Goal: Task Accomplishment & Management: Use online tool/utility

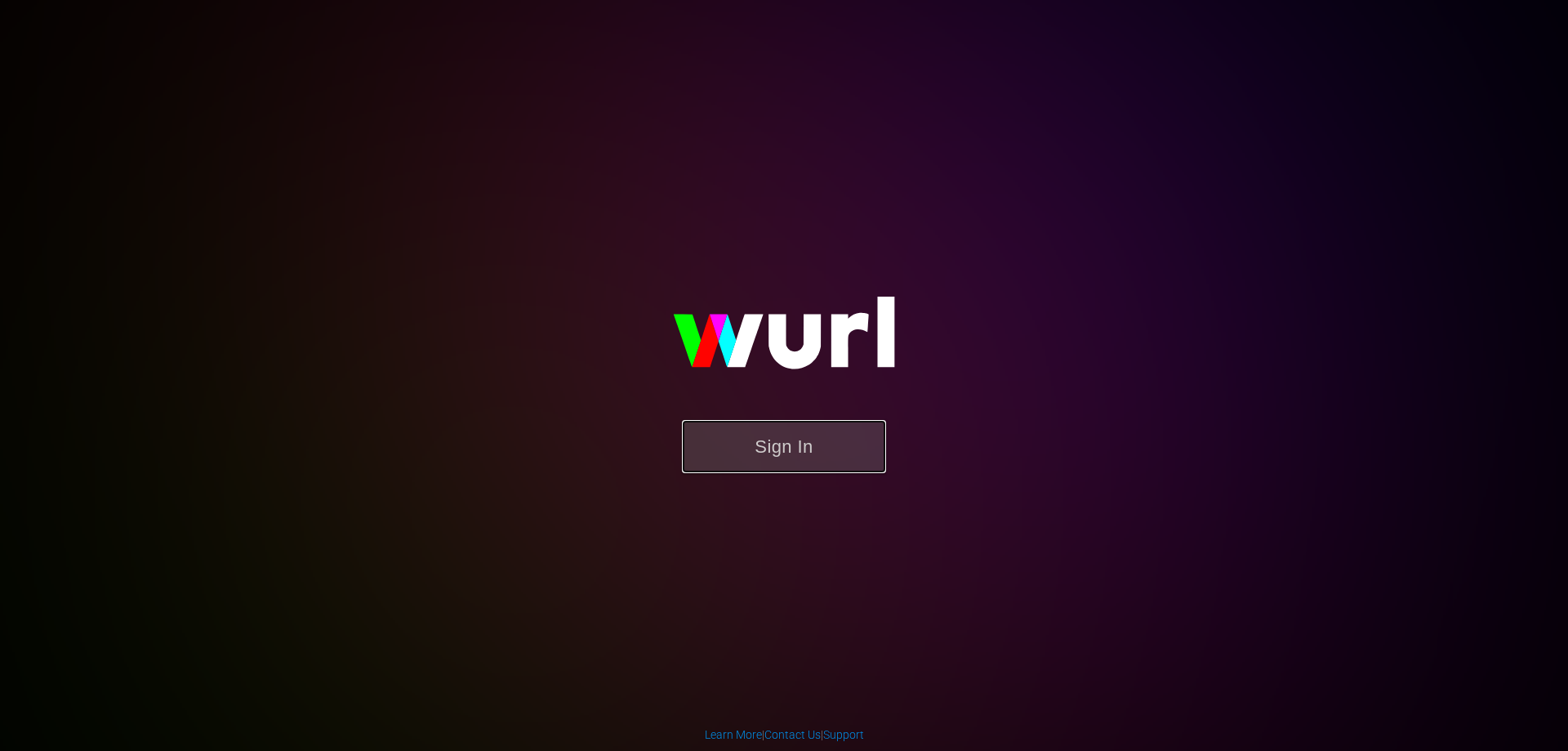
click at [789, 454] on button "Sign In" at bounding box center [784, 446] width 204 height 53
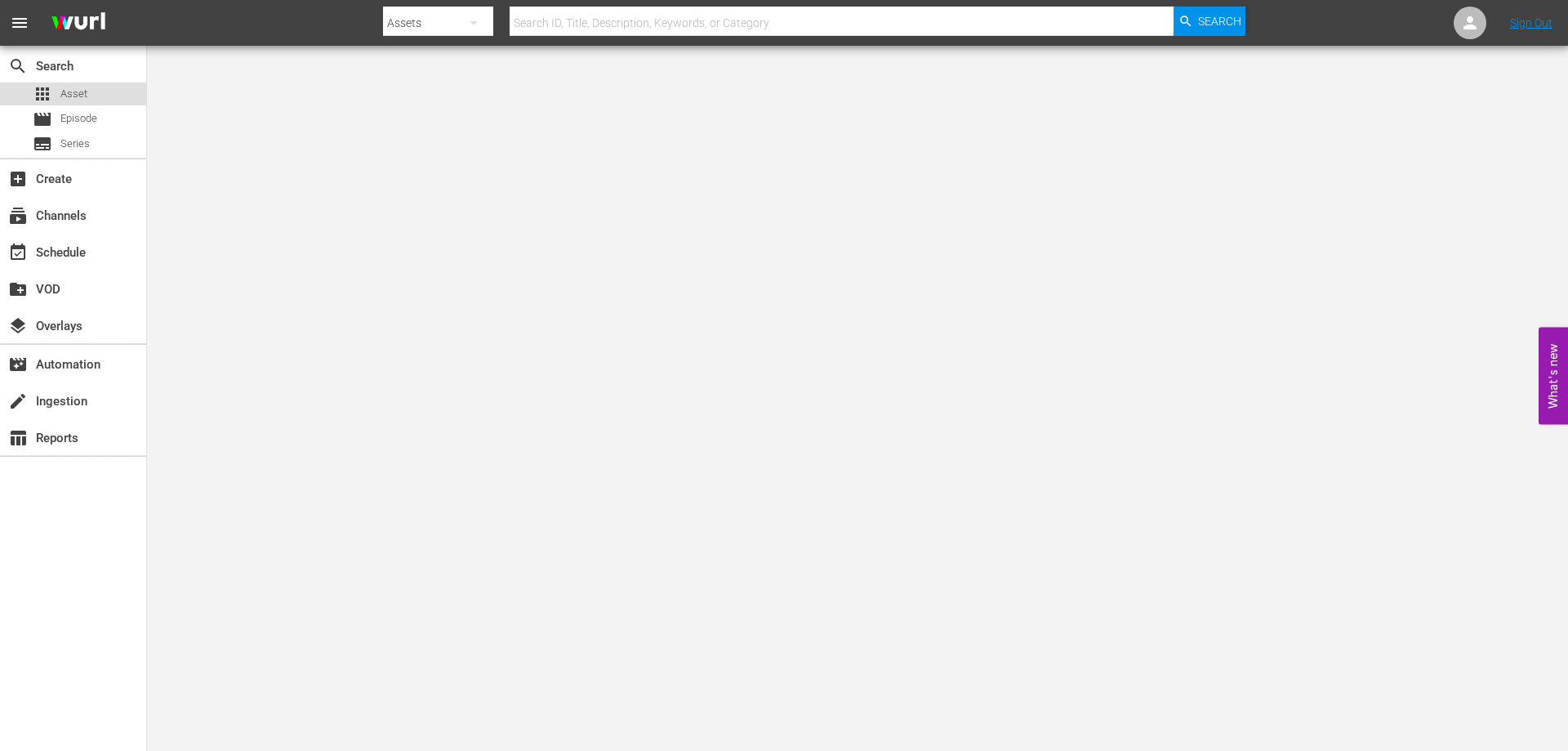
click at [82, 98] on span "Asset" at bounding box center [74, 94] width 27 height 17
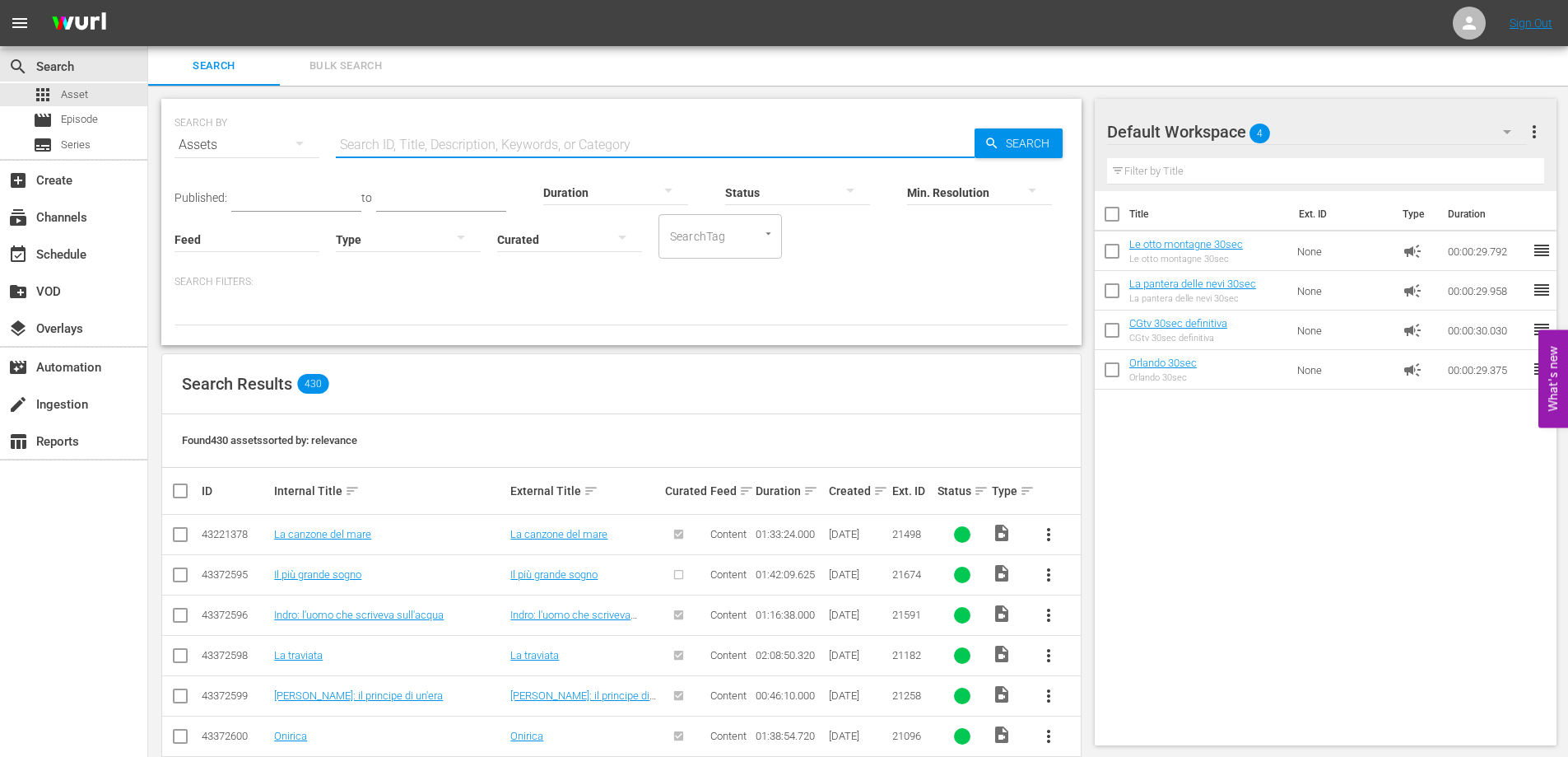
click at [423, 141] on input "text" at bounding box center [654, 145] width 639 height 39
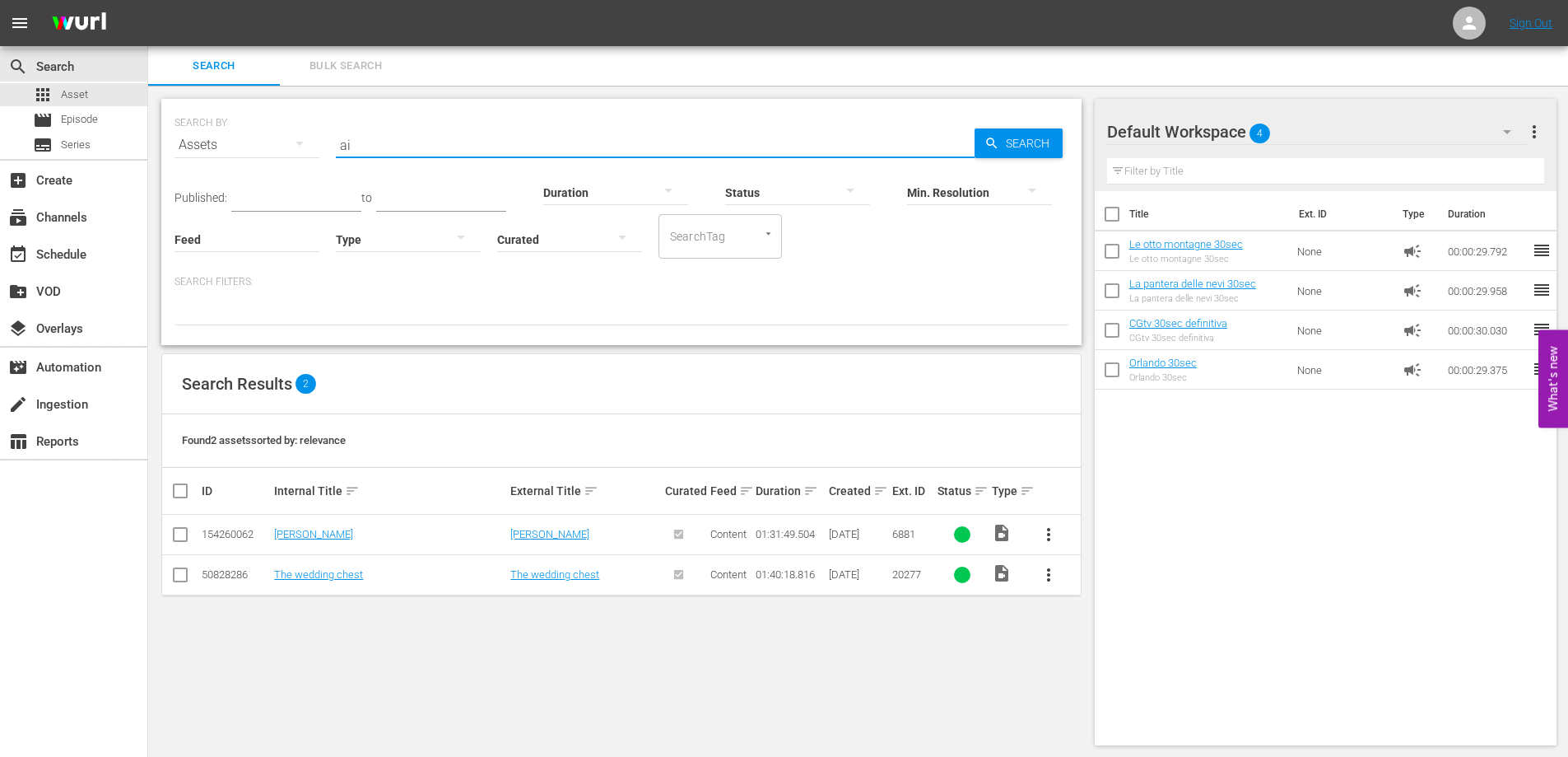
type input "a"
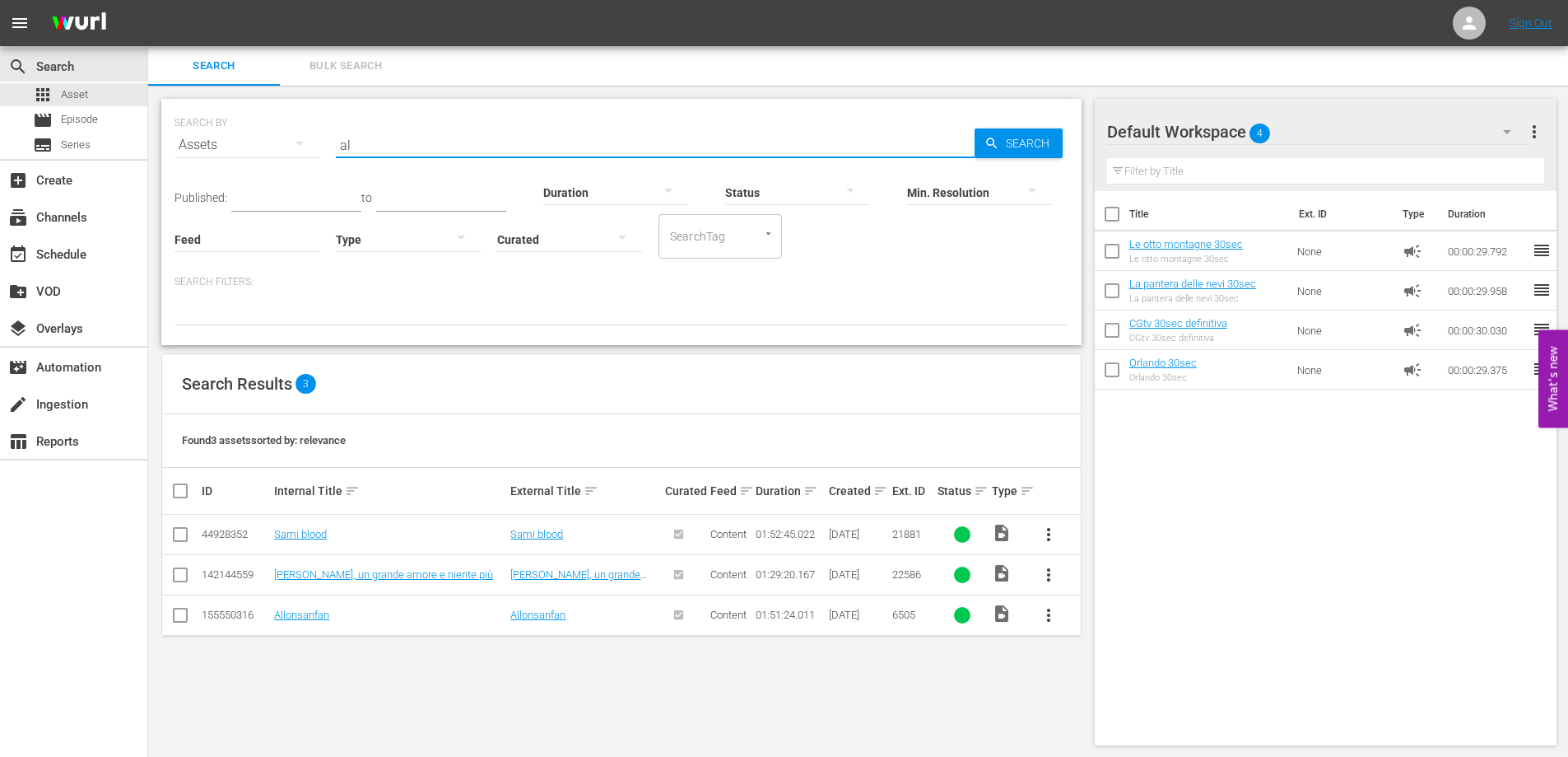
type input "a"
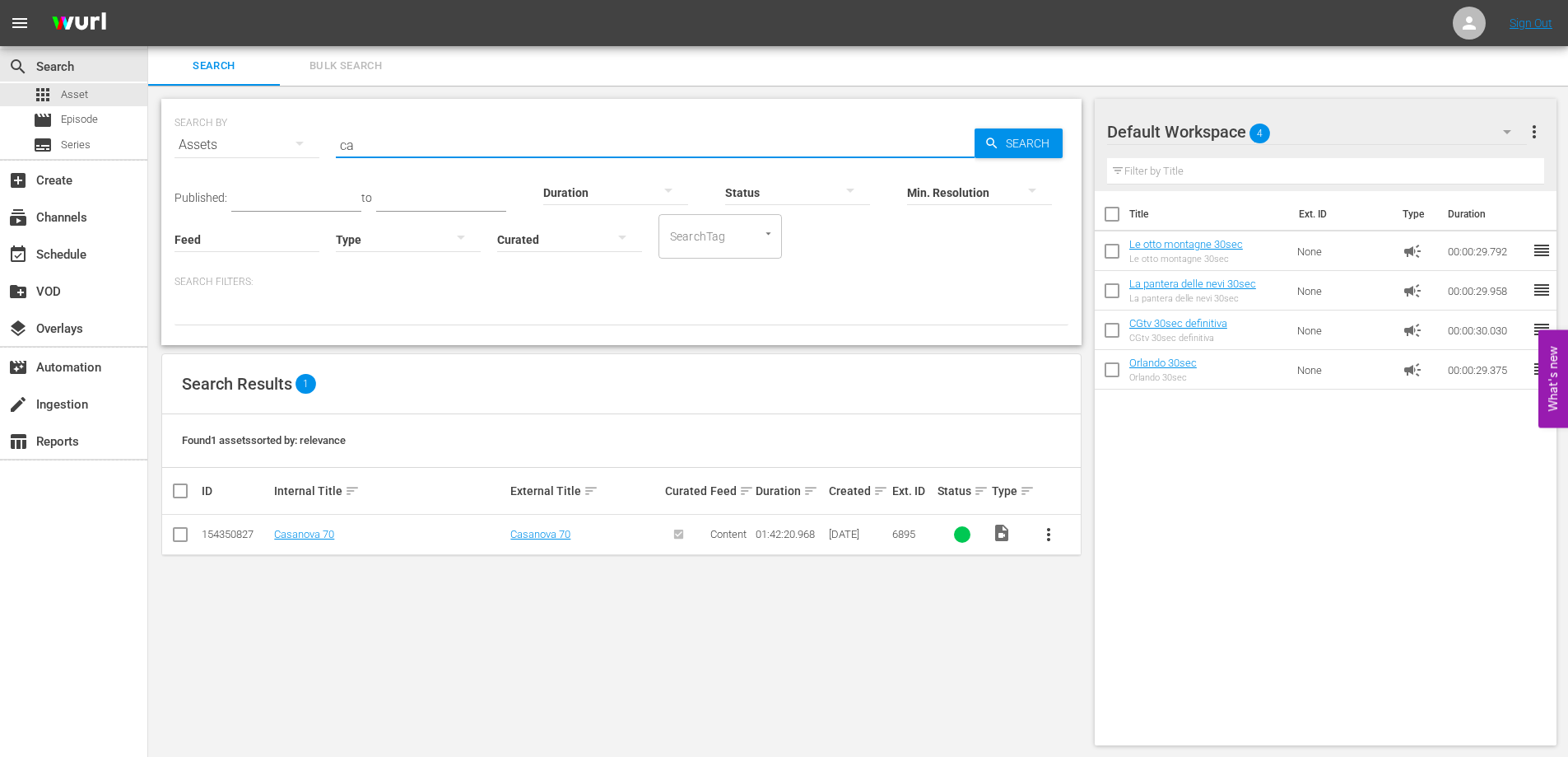
type input "c"
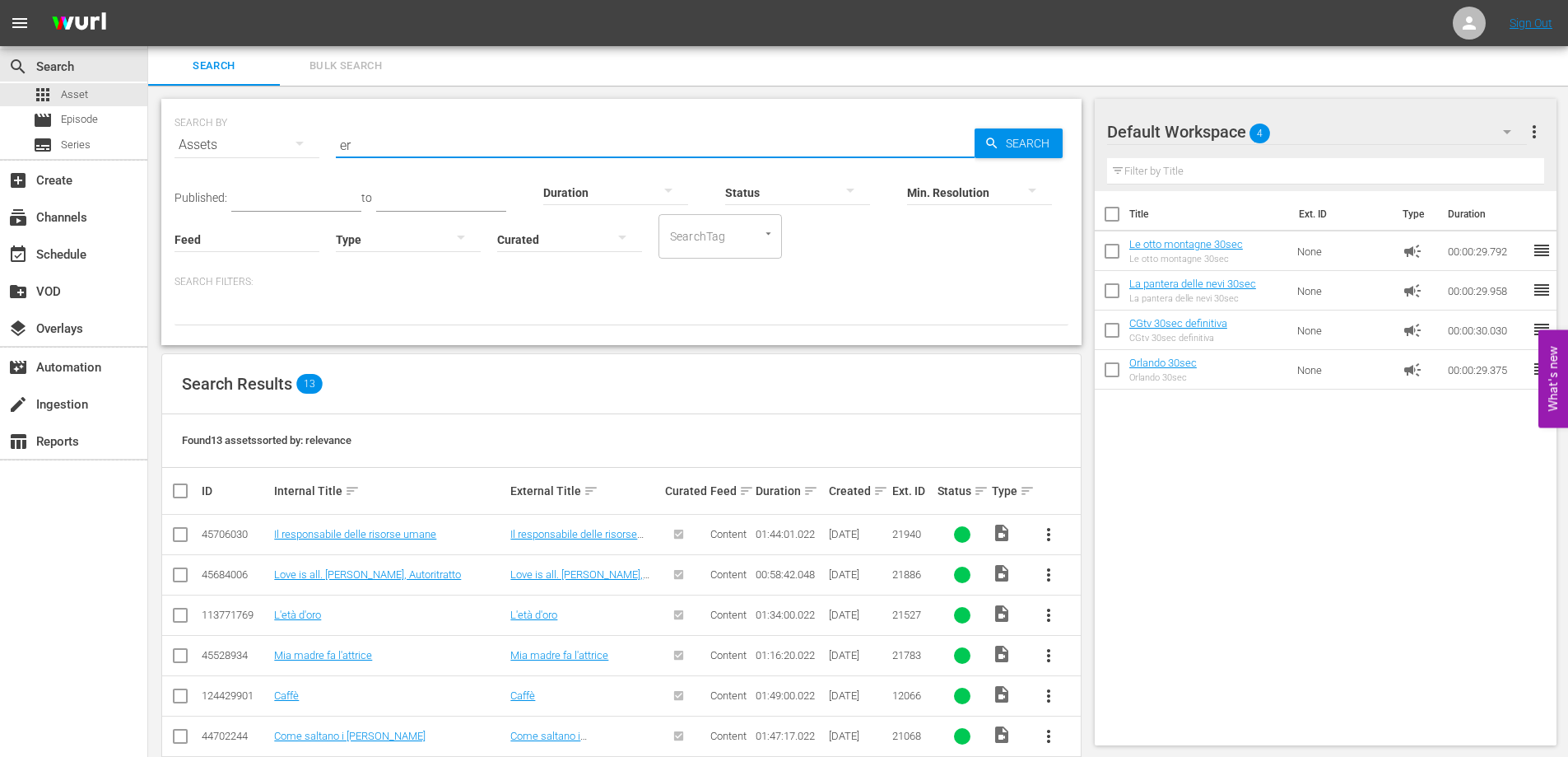
type input "e"
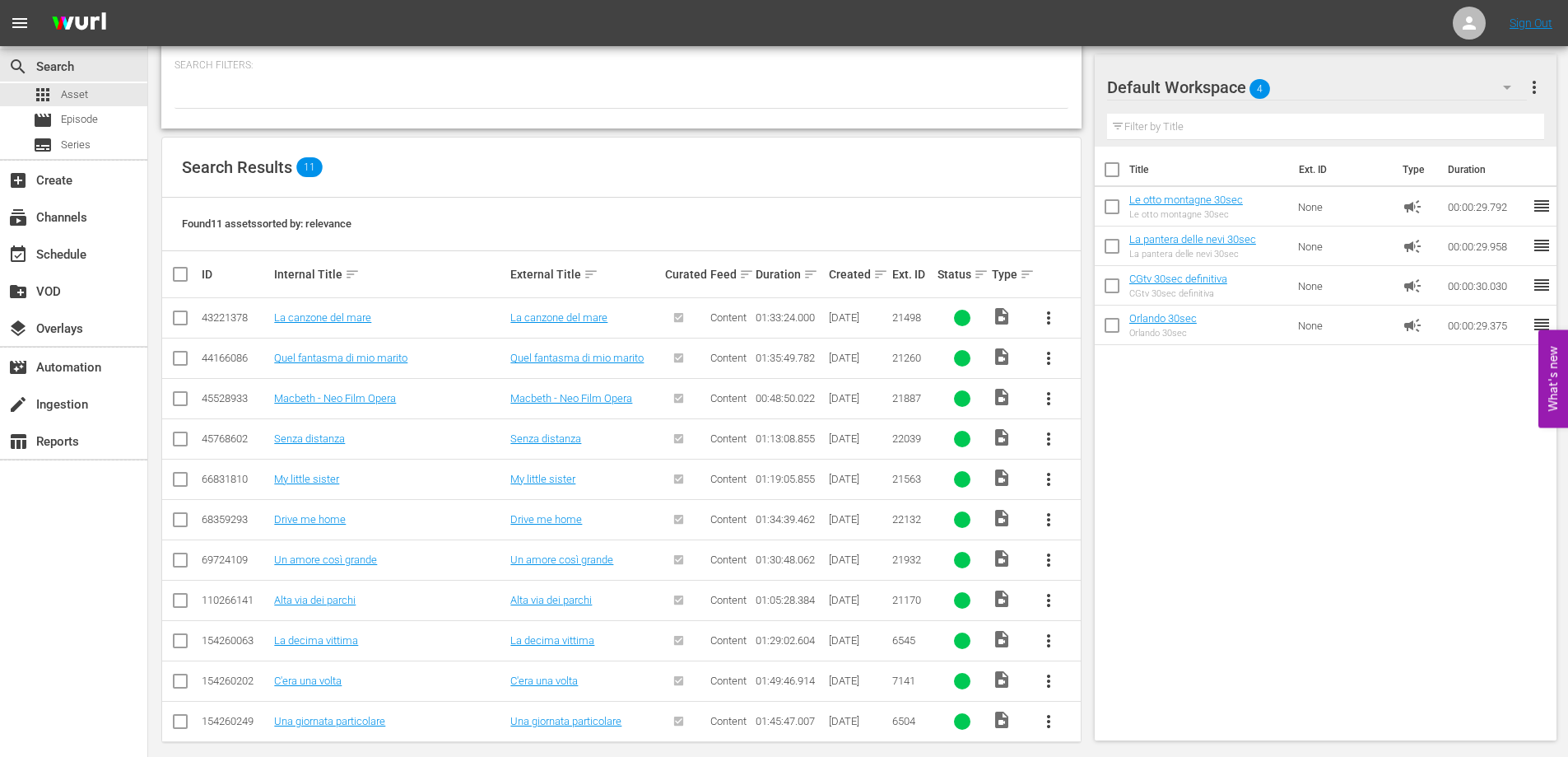
scroll to position [232, 0]
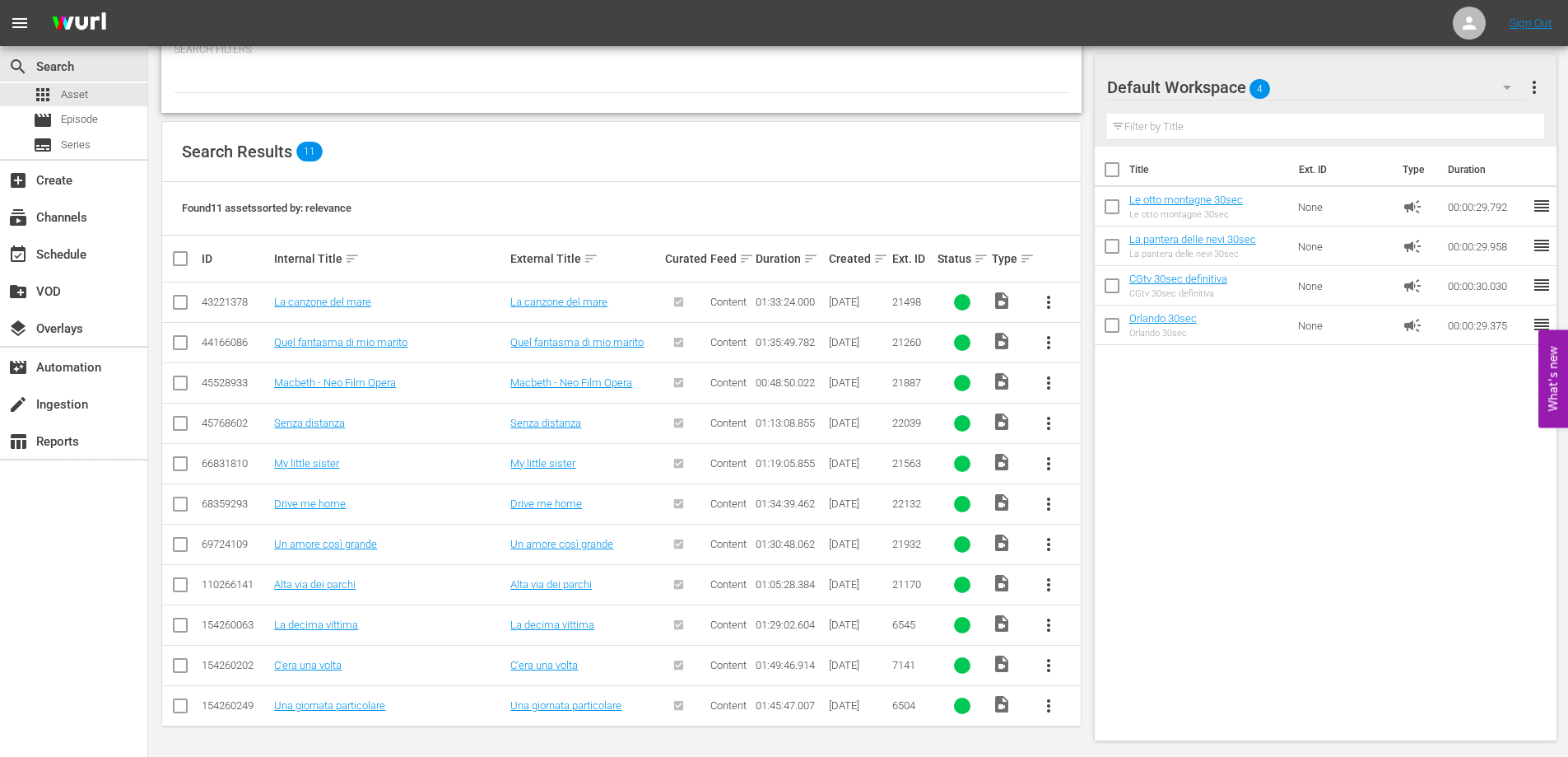
click at [420, 135] on div "Search Results 11" at bounding box center [621, 152] width 919 height 60
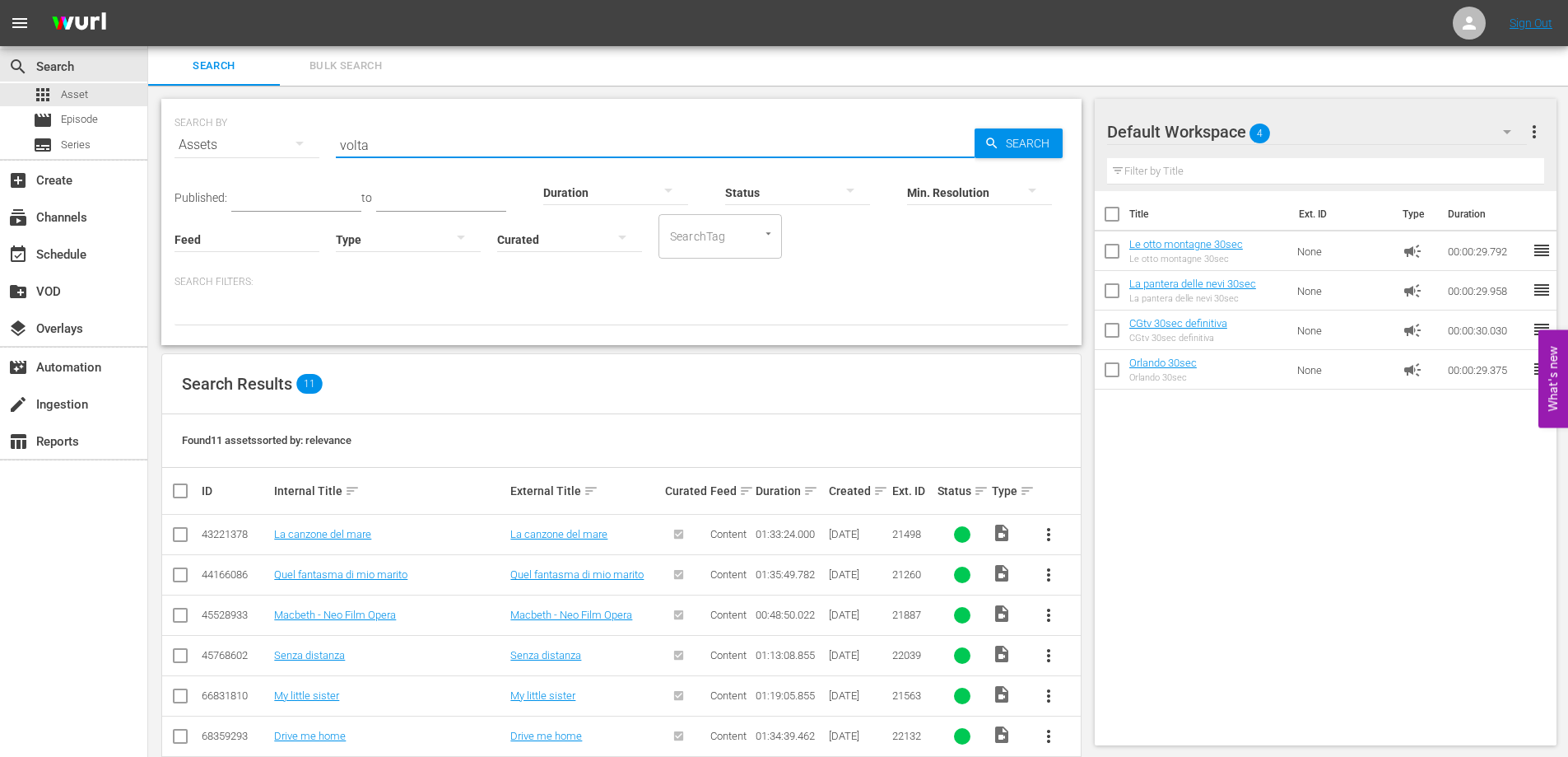
drag, startPoint x: 397, startPoint y: 145, endPoint x: 277, endPoint y: 133, distance: 120.6
click at [277, 133] on div "SEARCH BY Search By Assets Search ID, Title, Description, Keywords, or Category…" at bounding box center [621, 135] width 894 height 60
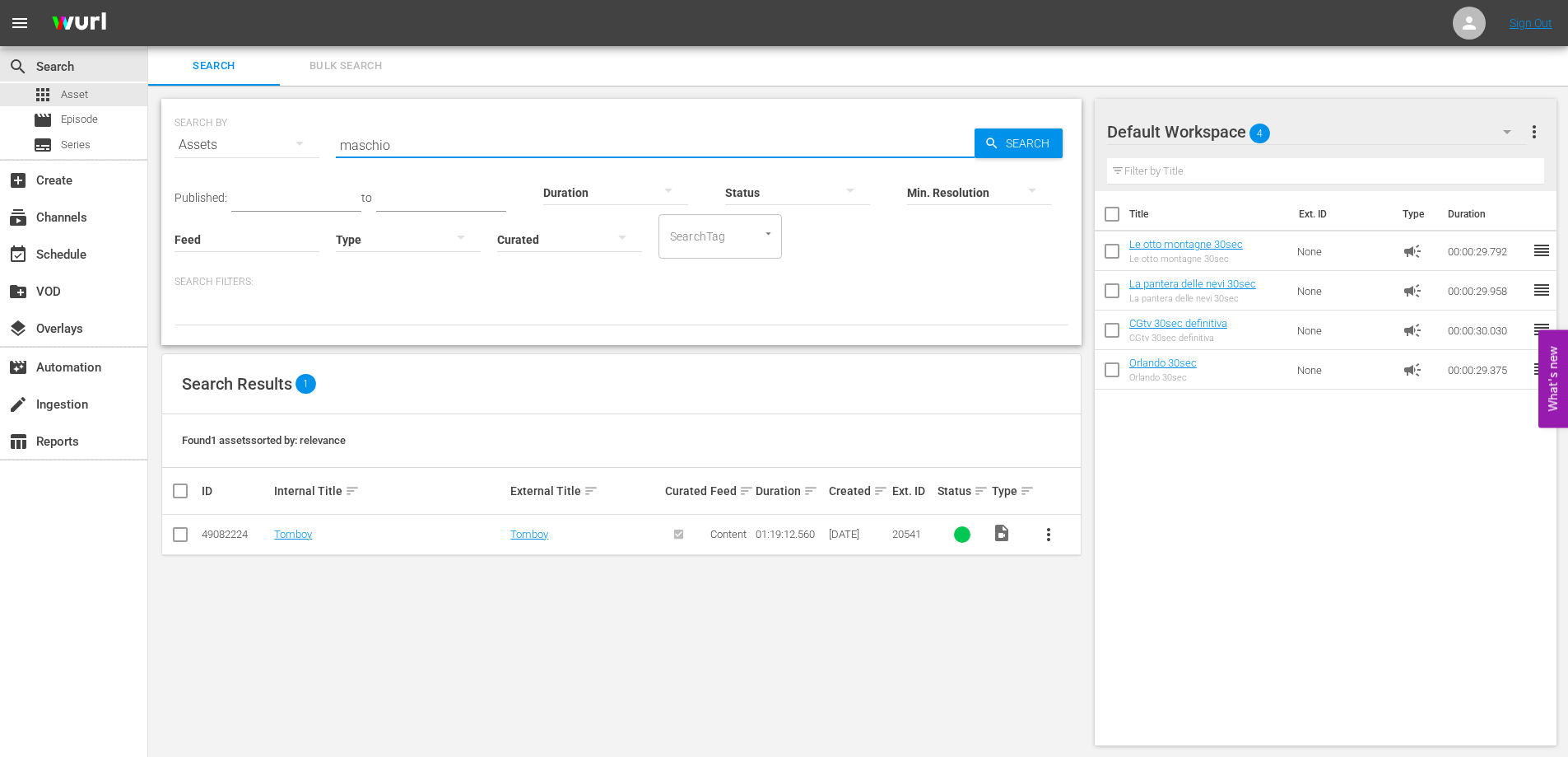
drag, startPoint x: 399, startPoint y: 149, endPoint x: 263, endPoint y: 148, distance: 136.0
click at [263, 148] on div "SEARCH BY Search By Assets Search ID, Title, Description, Keywords, or Category…" at bounding box center [621, 135] width 894 height 60
drag, startPoint x: 440, startPoint y: 151, endPoint x: 211, endPoint y: 116, distance: 231.7
click at [211, 116] on div "SEARCH BY Search By Assets Search ID, Title, Description, Keywords, or Category…" at bounding box center [621, 135] width 894 height 60
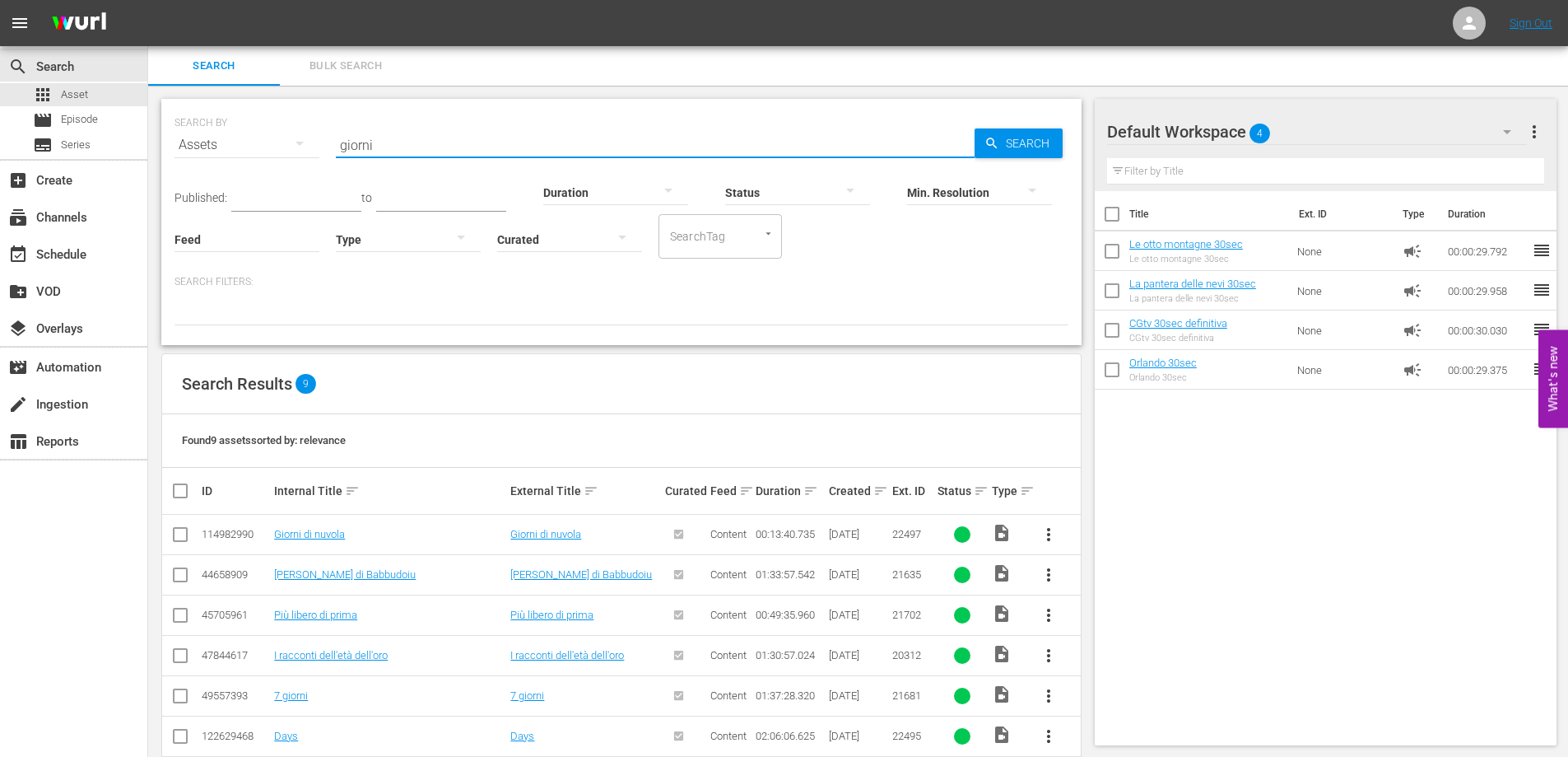
drag, startPoint x: 384, startPoint y: 144, endPoint x: 239, endPoint y: 128, distance: 145.9
click at [240, 127] on div "SEARCH BY Search By Assets Search ID, Title, Description, Keywords, or Category…" at bounding box center [621, 135] width 894 height 60
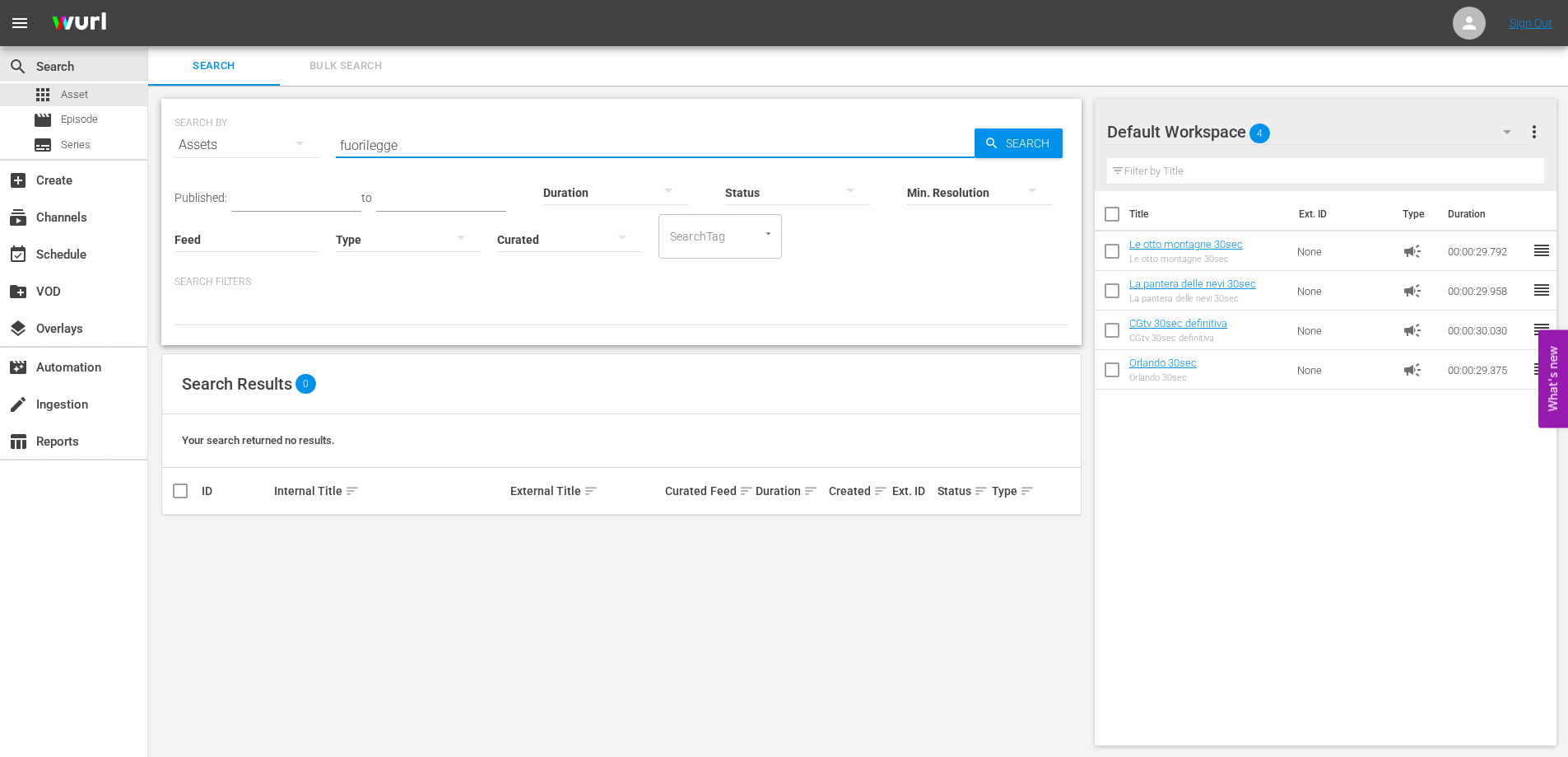
drag, startPoint x: 413, startPoint y: 145, endPoint x: 231, endPoint y: 130, distance: 182.6
click at [231, 130] on div "SEARCH BY Search By Assets Search ID, Title, Description, Keywords, or Category…" at bounding box center [621, 135] width 894 height 60
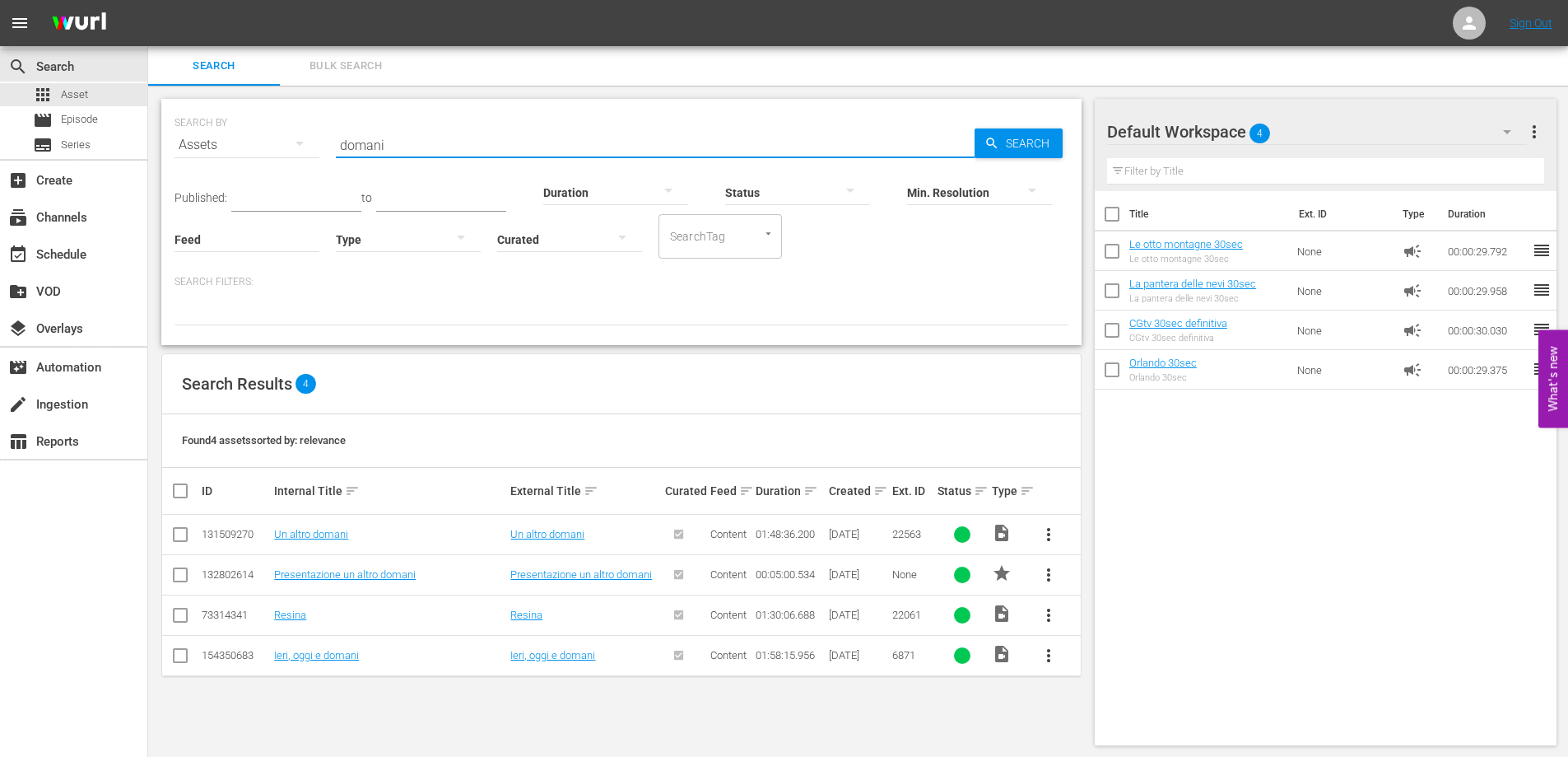
drag, startPoint x: 388, startPoint y: 145, endPoint x: 220, endPoint y: 130, distance: 168.7
click at [221, 130] on div "SEARCH BY Search By Assets Search ID, Title, Description, Keywords, or Category…" at bounding box center [621, 135] width 894 height 60
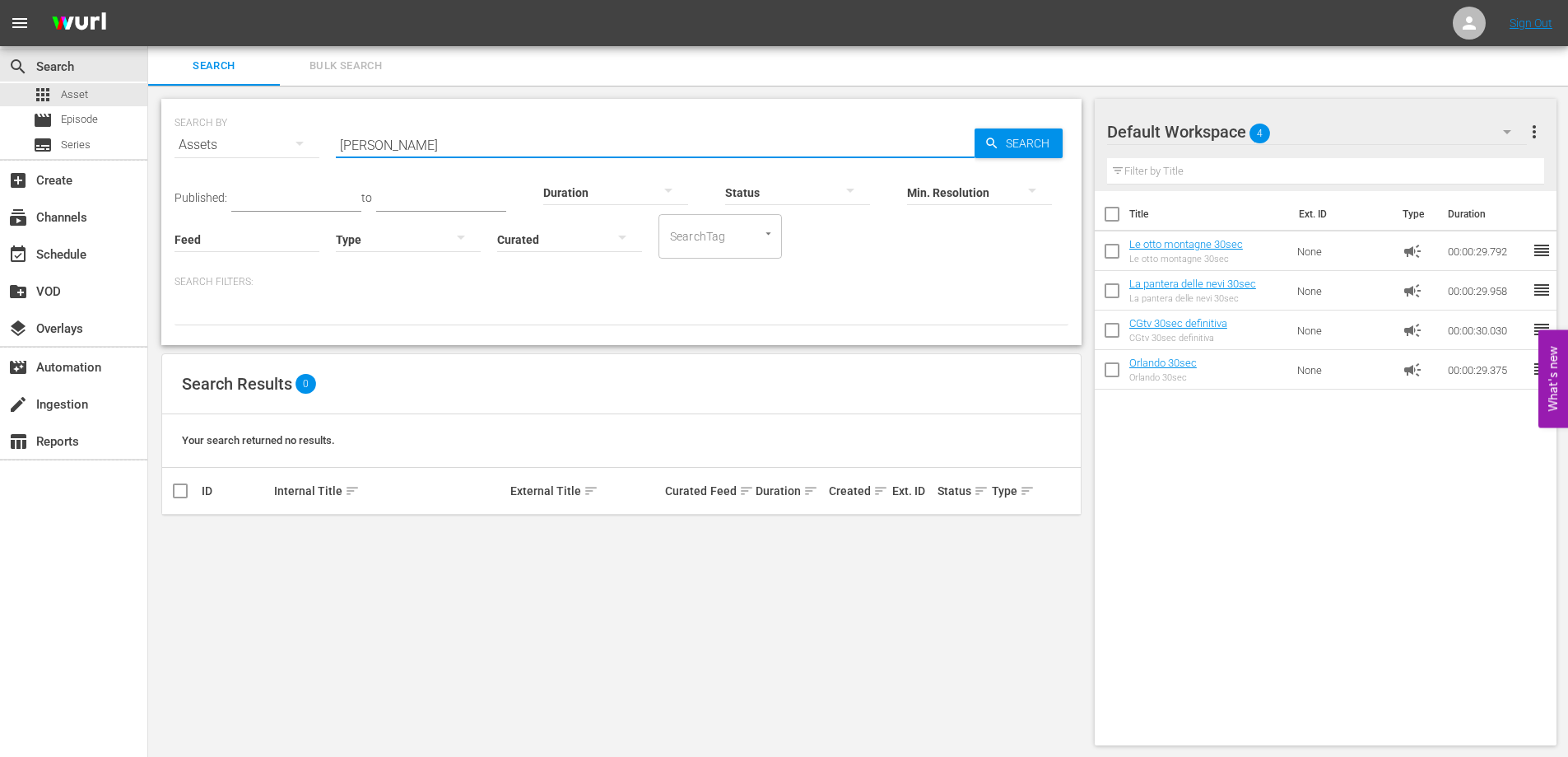
drag, startPoint x: 403, startPoint y: 147, endPoint x: 240, endPoint y: 139, distance: 163.2
click at [240, 139] on div "SEARCH BY Search By Assets Search ID, Title, Description, Keywords, or Category…" at bounding box center [621, 135] width 894 height 60
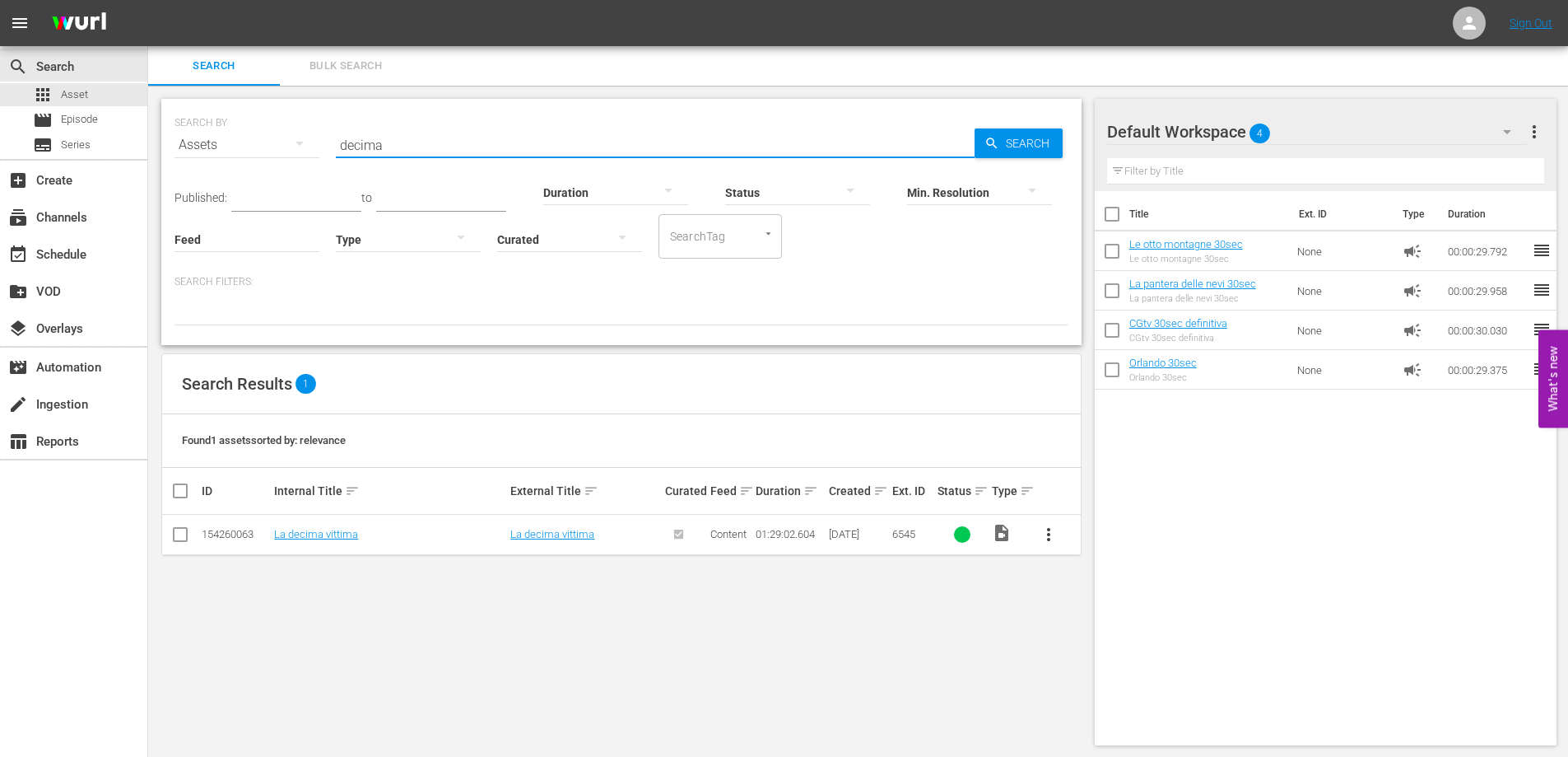
drag, startPoint x: 394, startPoint y: 141, endPoint x: 253, endPoint y: 125, distance: 141.9
click at [253, 125] on div "SEARCH BY Search By Assets Search ID, Title, Description, Keywords, or Category…" at bounding box center [621, 135] width 894 height 60
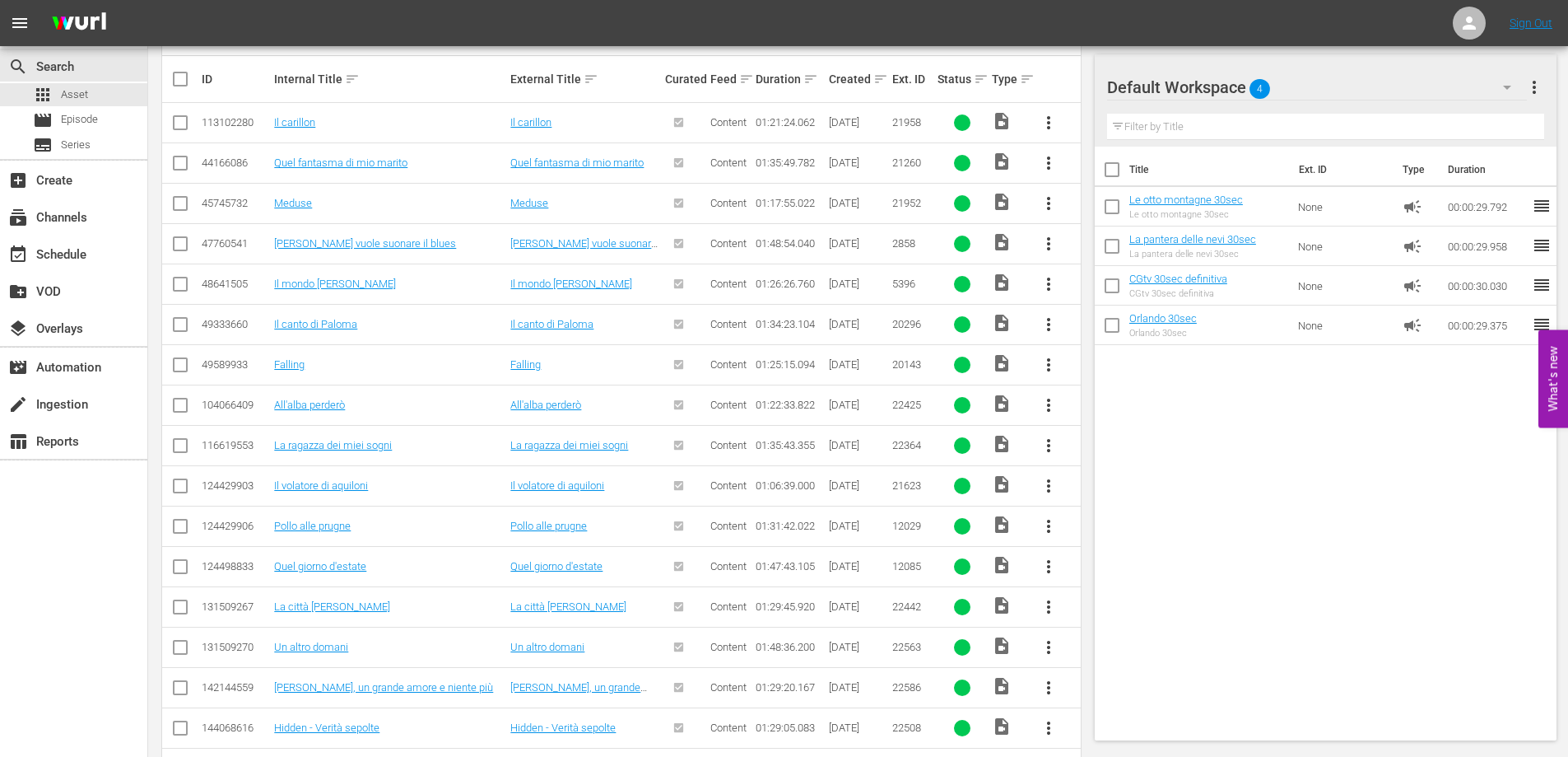
scroll to position [555, 0]
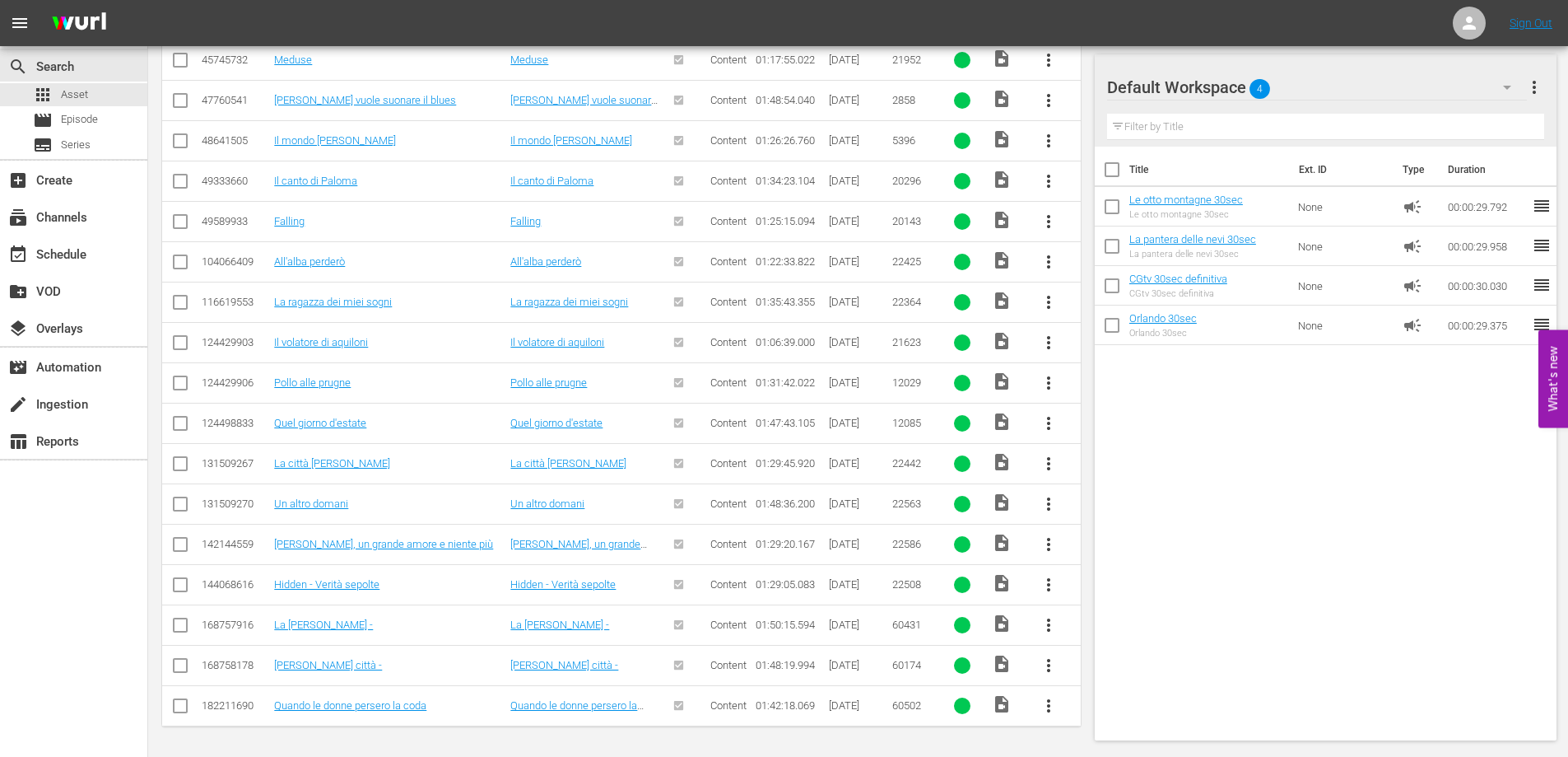
click at [1167, 453] on div "Title Ext. ID Type Duration Le [PERSON_NAME] 30sec Le [PERSON_NAME] 30sec None …" at bounding box center [1326, 440] width 463 height 587
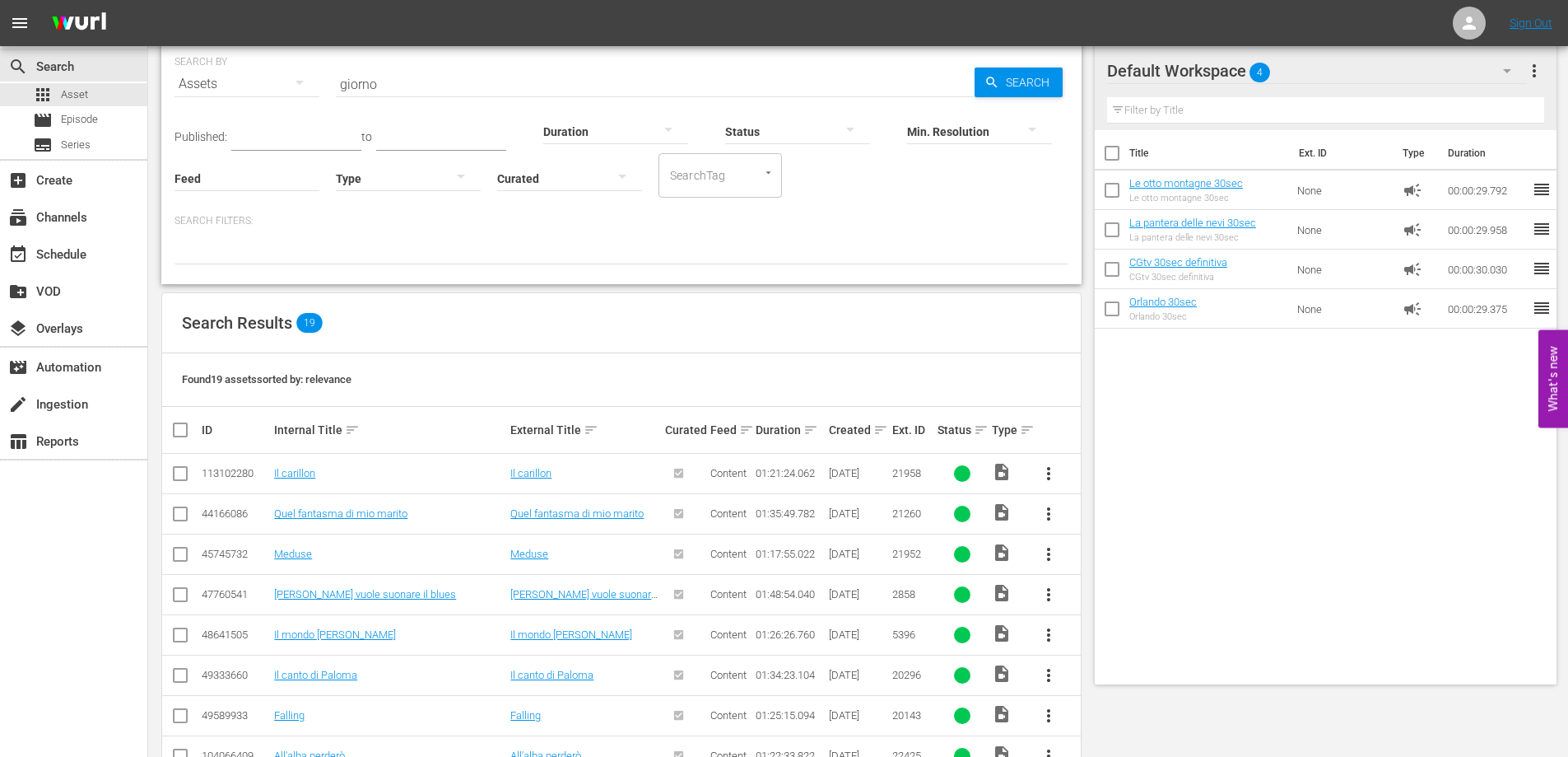
scroll to position [0, 0]
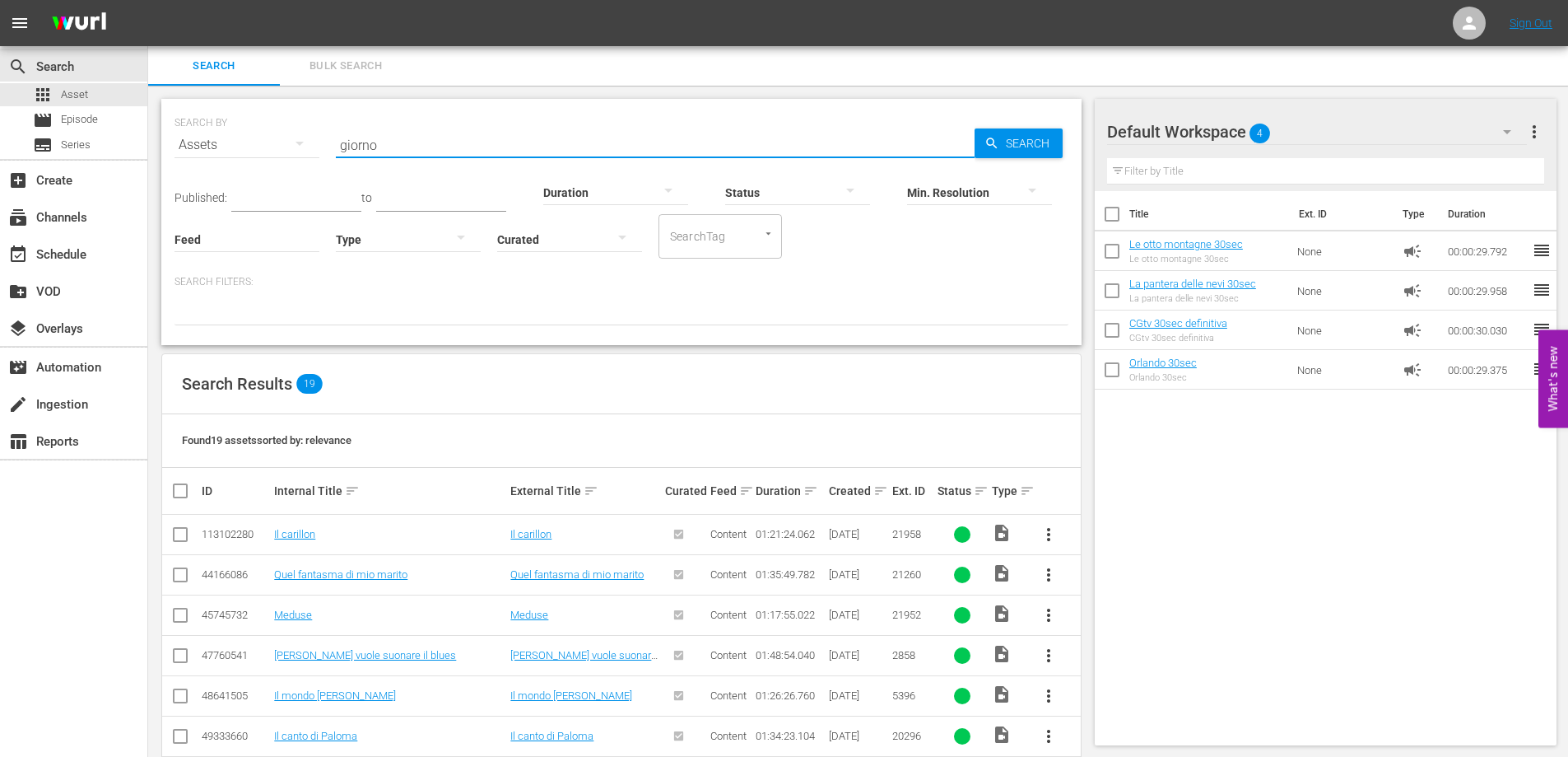
drag, startPoint x: 388, startPoint y: 138, endPoint x: 212, endPoint y: 153, distance: 176.6
click at [212, 153] on div "SEARCH BY Search By Assets Search ID, Title, Description, Keywords, or Category…" at bounding box center [621, 135] width 894 height 60
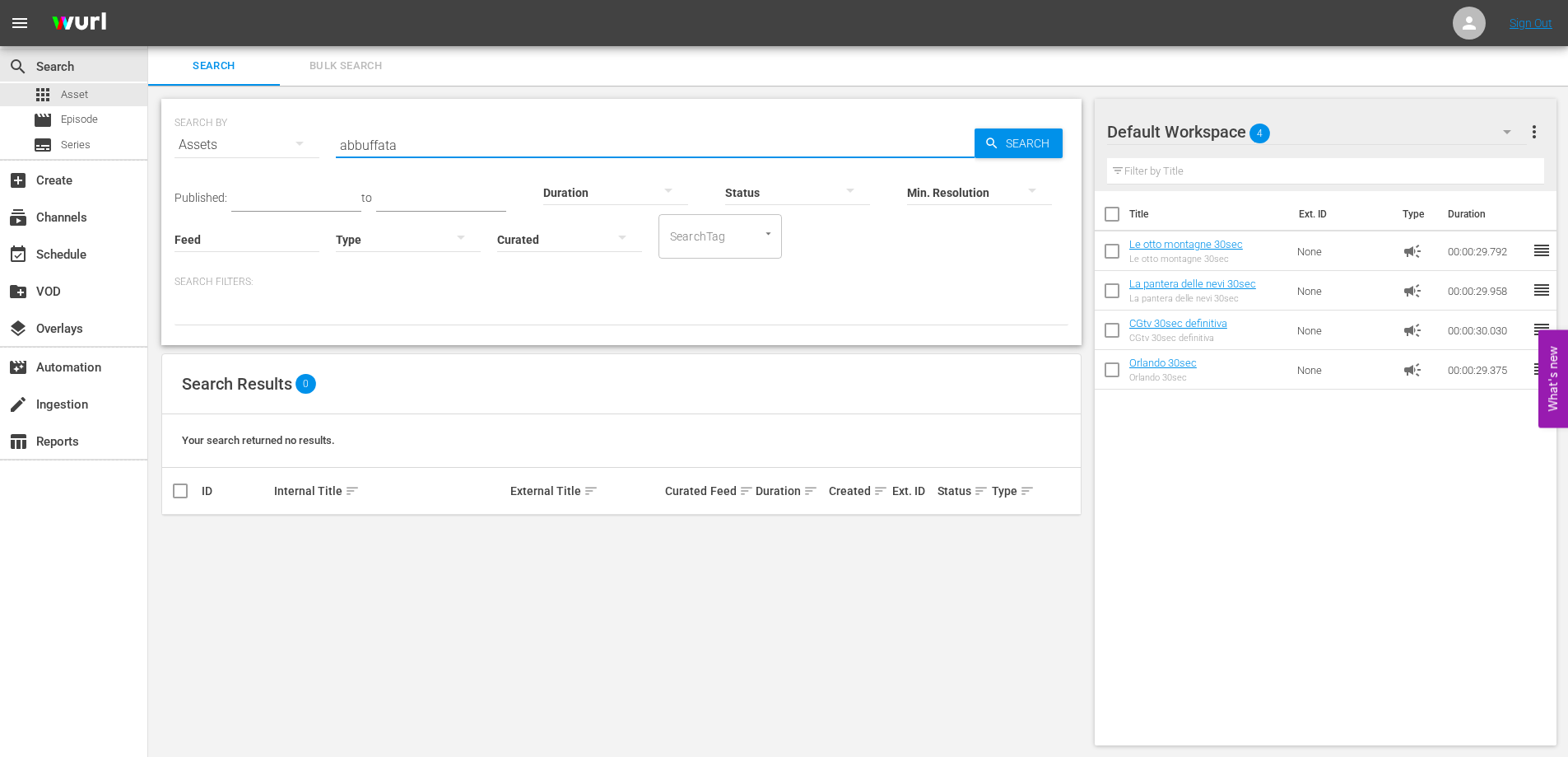
drag, startPoint x: 443, startPoint y: 140, endPoint x: 239, endPoint y: 135, distance: 204.1
click at [239, 135] on div "SEARCH BY Search By Assets Search ID, Title, Description, Keywords, or Category…" at bounding box center [621, 135] width 894 height 60
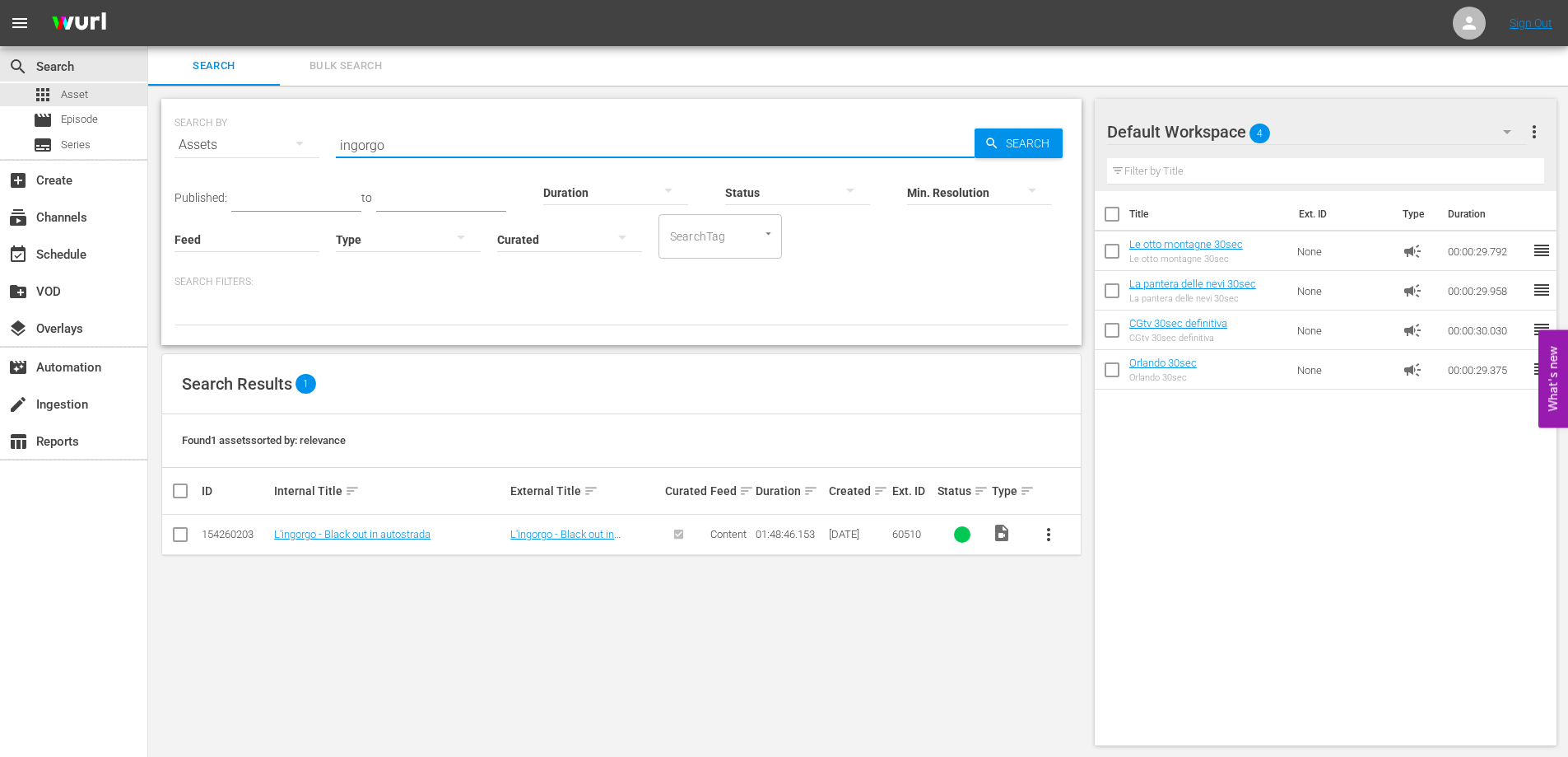
drag, startPoint x: 408, startPoint y: 141, endPoint x: 265, endPoint y: 133, distance: 143.2
click at [265, 133] on div "SEARCH BY Search By Assets Search ID, Title, Description, Keywords, or Category…" at bounding box center [621, 135] width 894 height 60
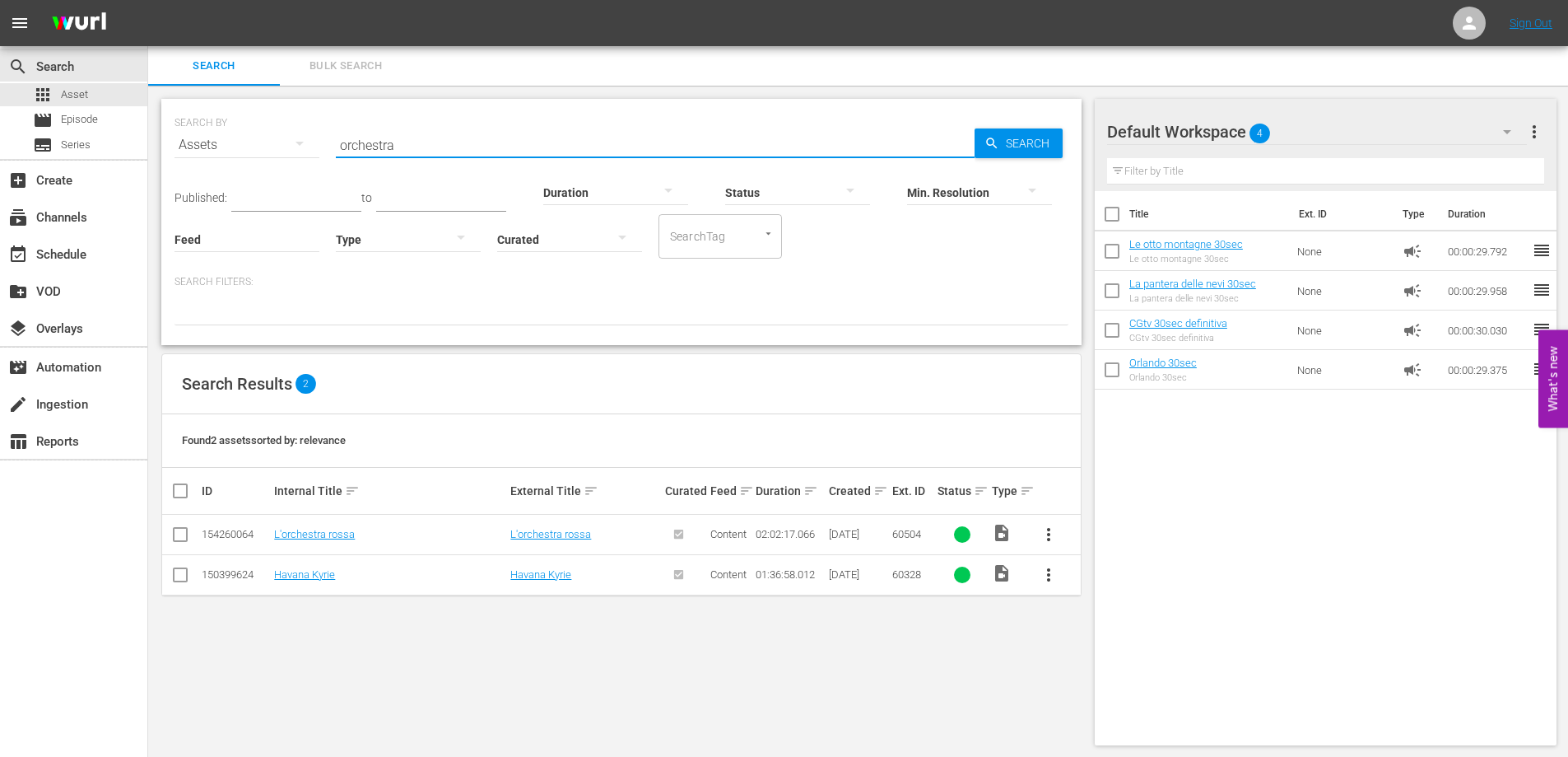
drag, startPoint x: 420, startPoint y: 144, endPoint x: 258, endPoint y: 148, distance: 162.0
click at [258, 148] on div "SEARCH BY Search By Assets Search ID, Title, Description, Keywords, or Category…" at bounding box center [621, 135] width 894 height 60
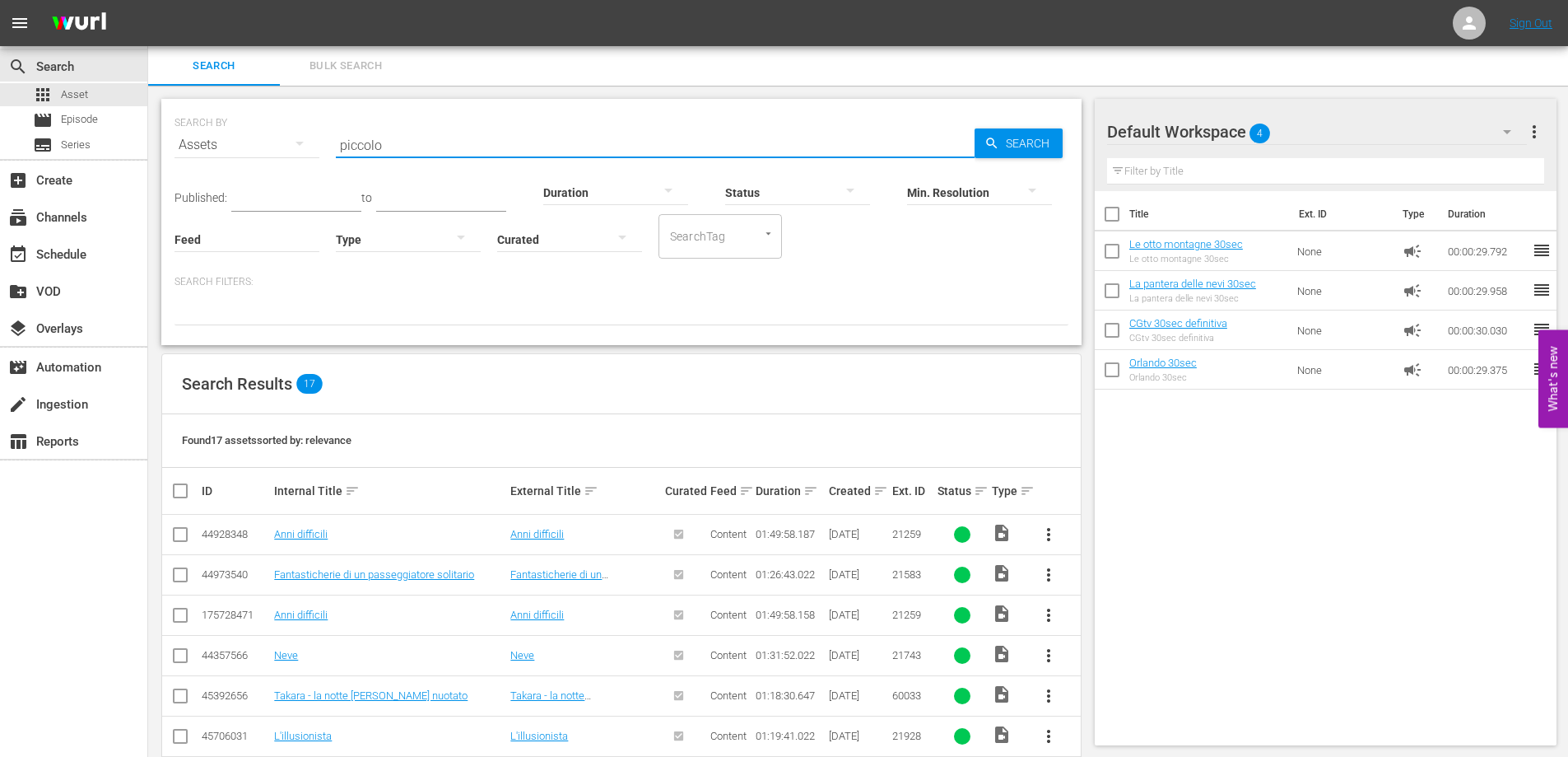
drag, startPoint x: 417, startPoint y: 146, endPoint x: 286, endPoint y: 124, distance: 132.8
click at [286, 124] on div "SEARCH BY Search By Assets Search ID, Title, Description, Keywords, or Category…" at bounding box center [621, 135] width 894 height 60
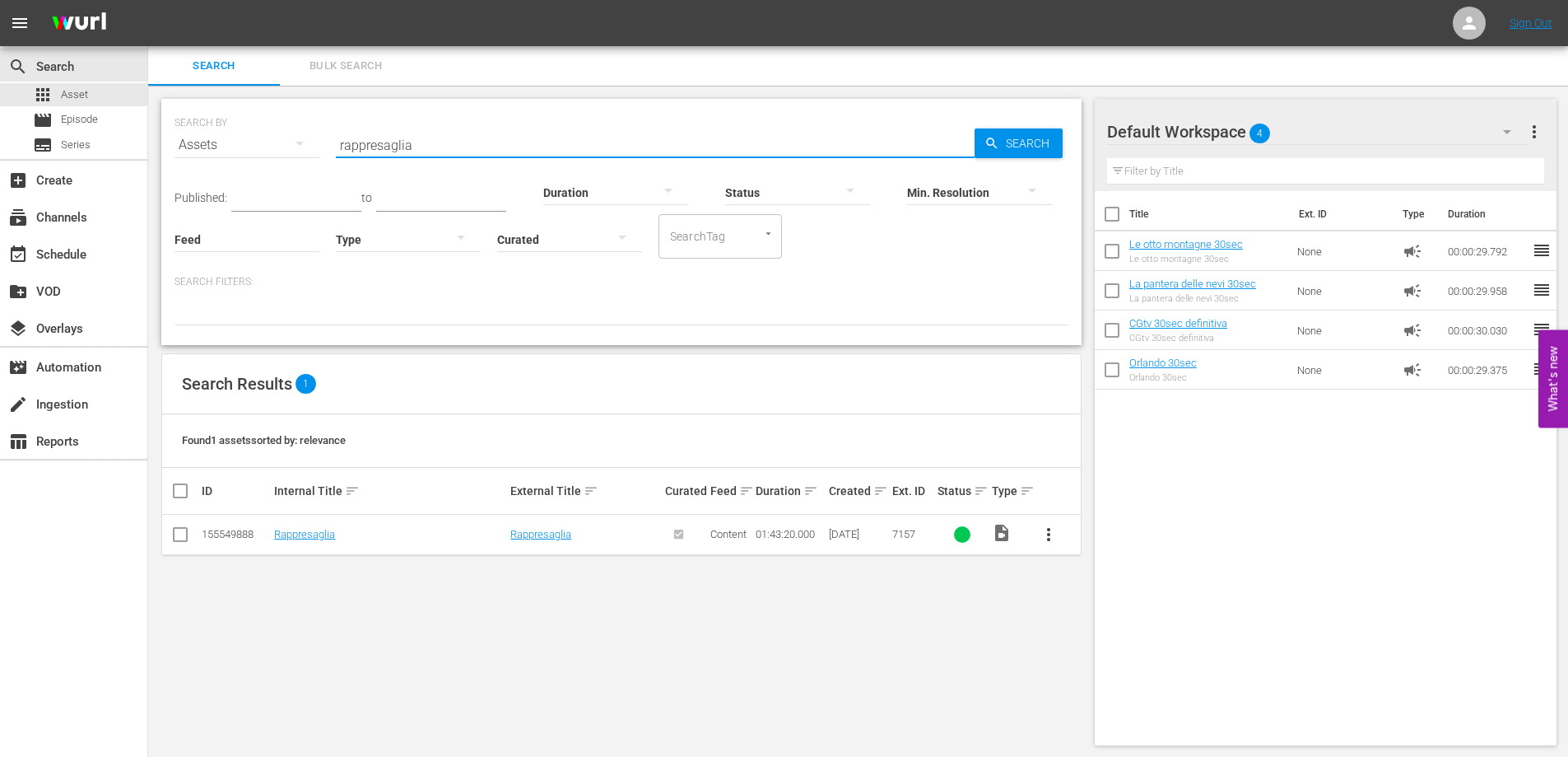
drag, startPoint x: 431, startPoint y: 141, endPoint x: 287, endPoint y: 146, distance: 144.1
click at [287, 146] on div "SEARCH BY Search By Assets Search ID, Title, Description, Keywords, or Category…" at bounding box center [621, 135] width 894 height 60
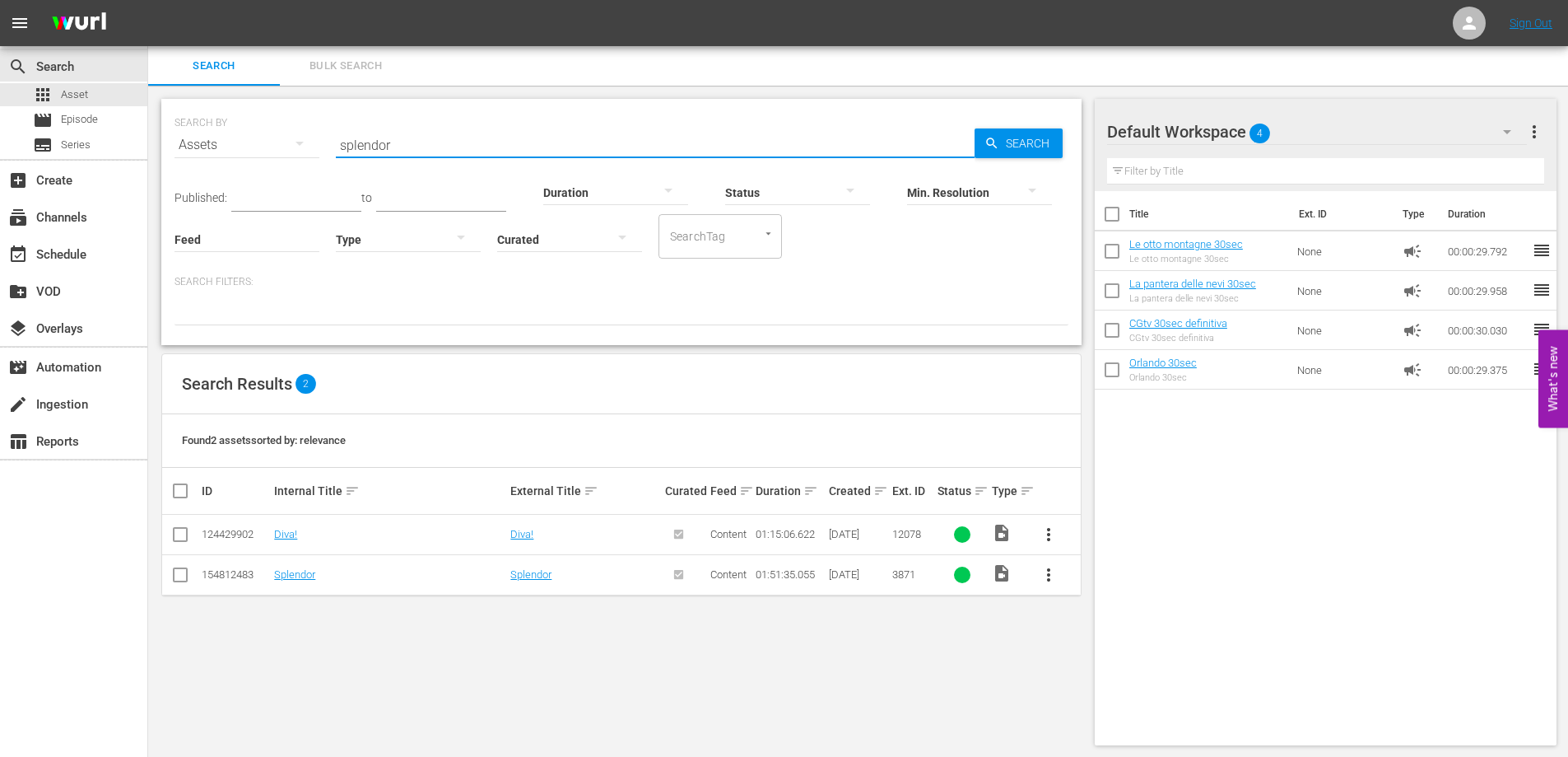
drag, startPoint x: 403, startPoint y: 144, endPoint x: 281, endPoint y: 139, distance: 122.1
click at [281, 139] on div "SEARCH BY Search By Assets Search ID, Title, Description, Keywords, or Category…" at bounding box center [621, 135] width 894 height 60
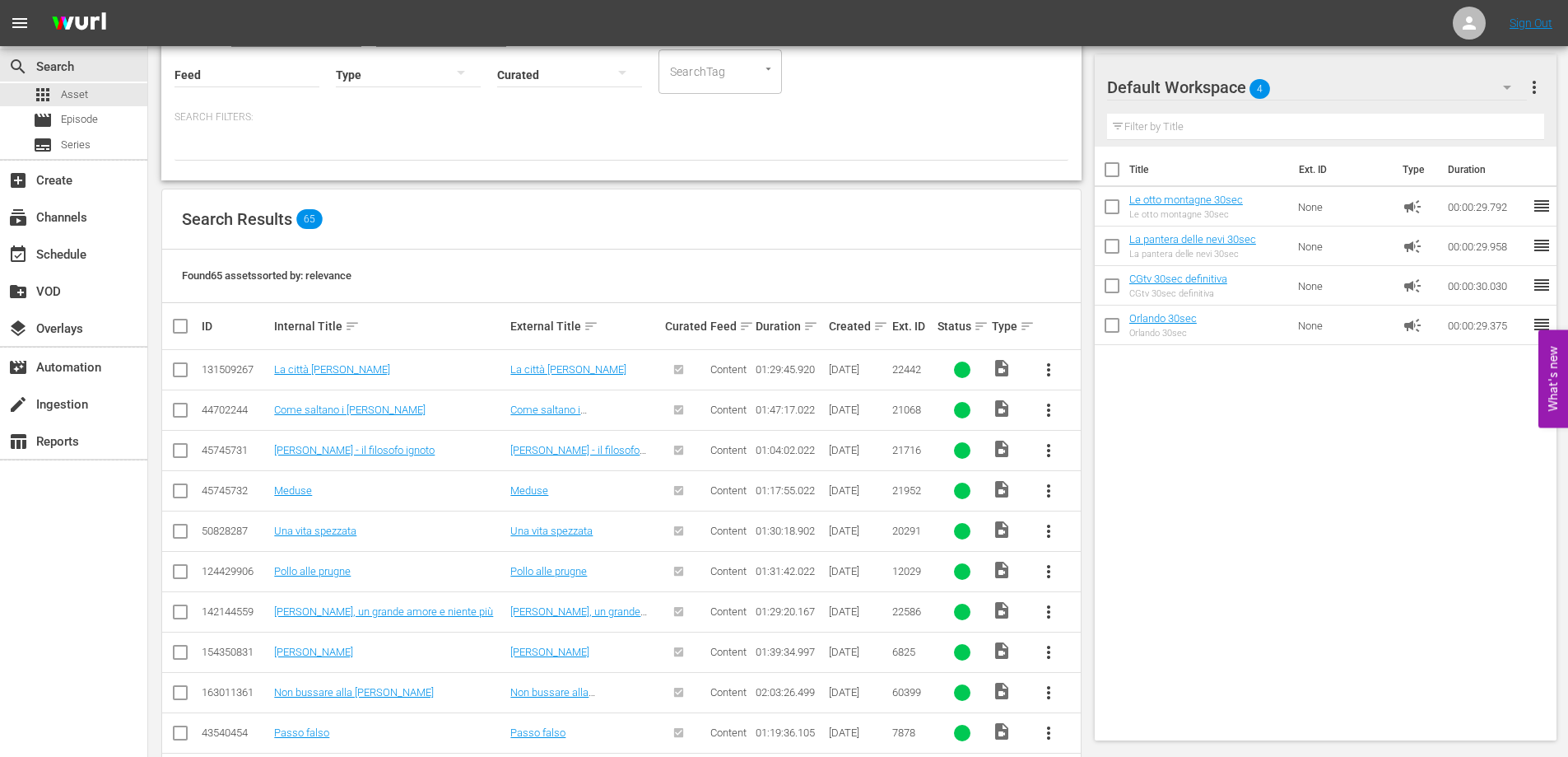
scroll to position [247, 0]
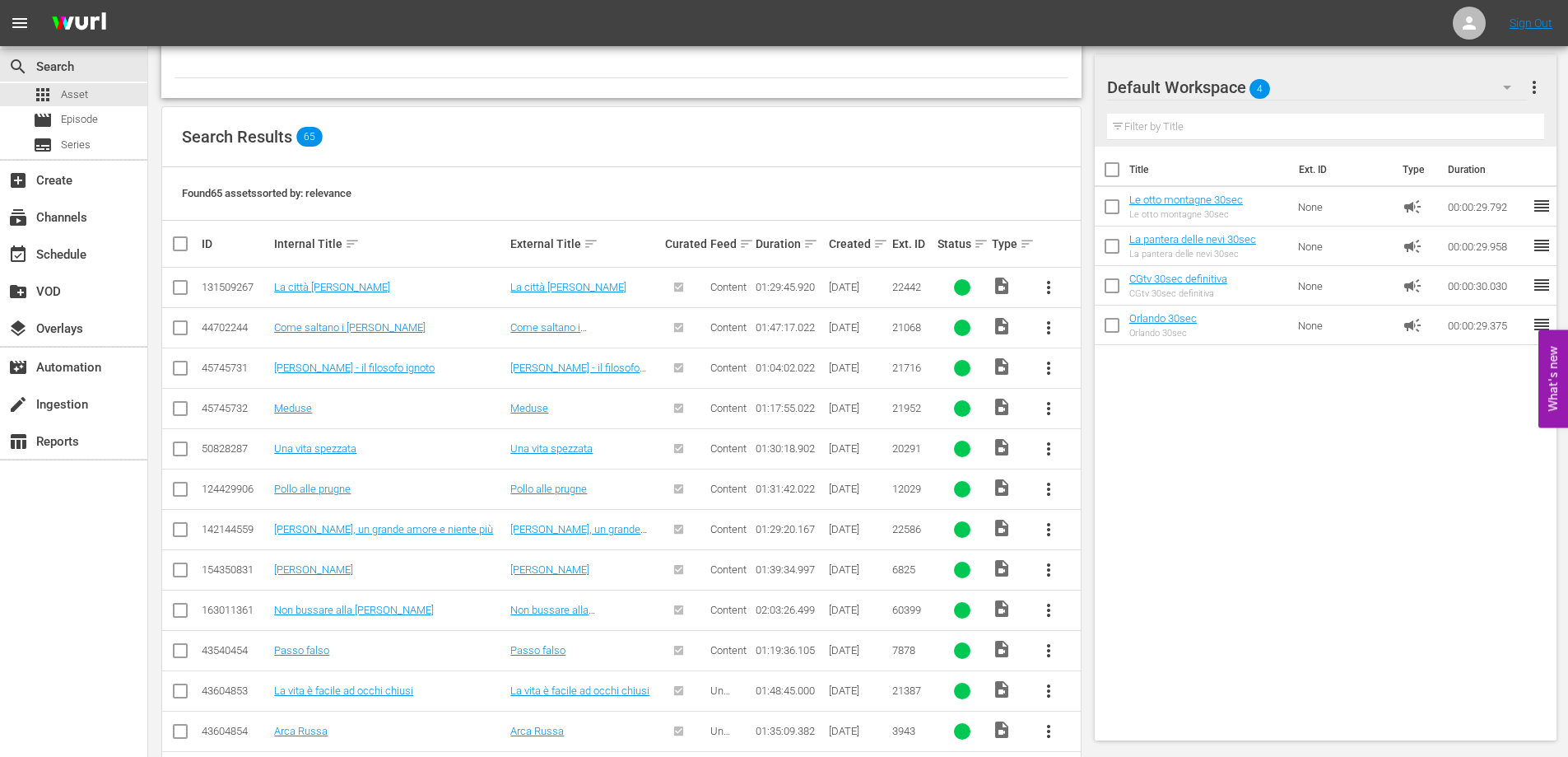
type input "vita"
click at [65, 253] on div "event_available Schedule" at bounding box center [46, 251] width 92 height 15
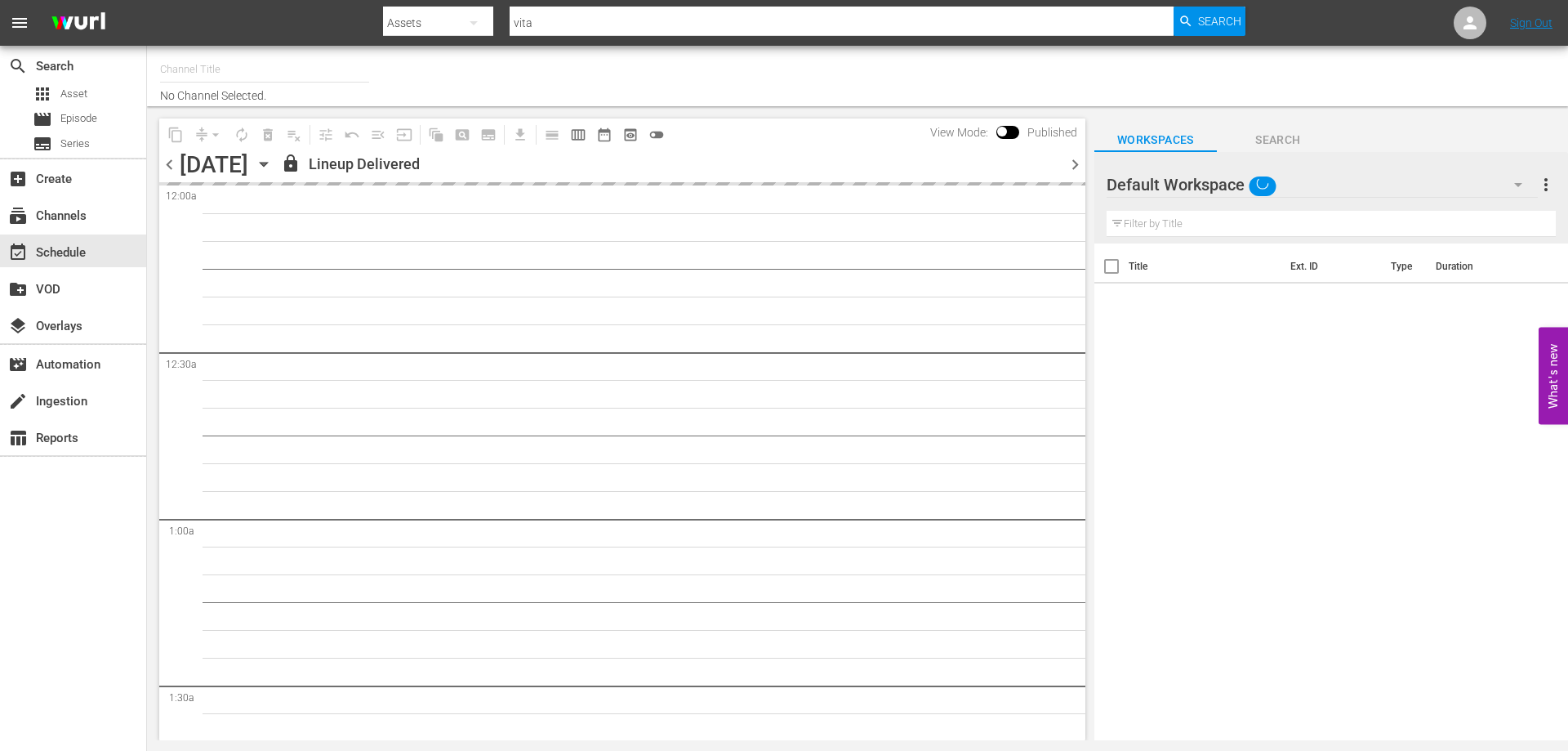
type input "[PERSON_NAME] Film (PKA [PERSON_NAME] & co. > I film di [PERSON_NAME]) (619)"
